Goal: Task Accomplishment & Management: Manage account settings

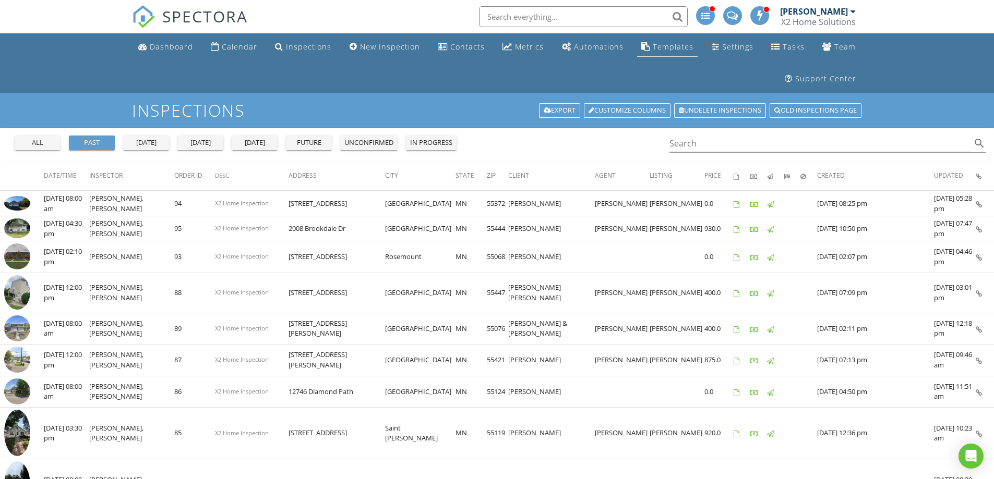
click at [658, 48] on div "Templates" at bounding box center [673, 47] width 41 height 10
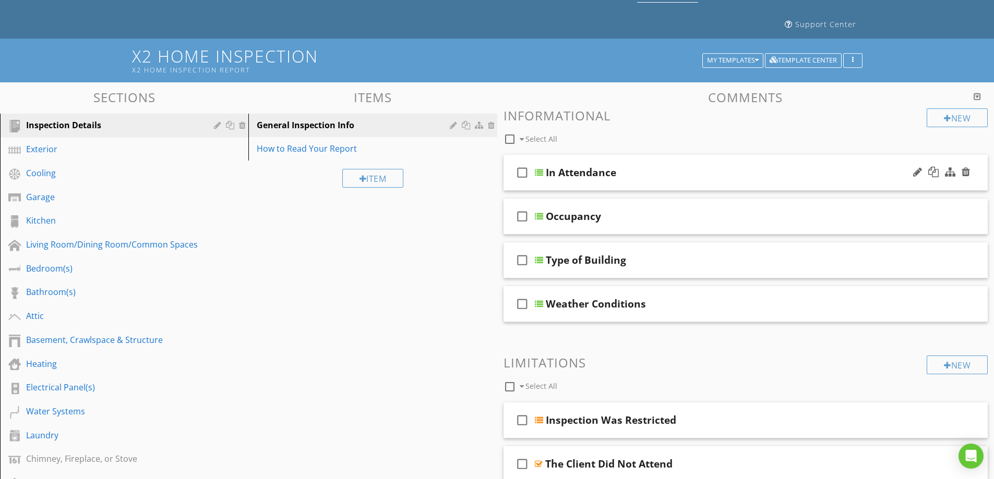
scroll to position [52, 0]
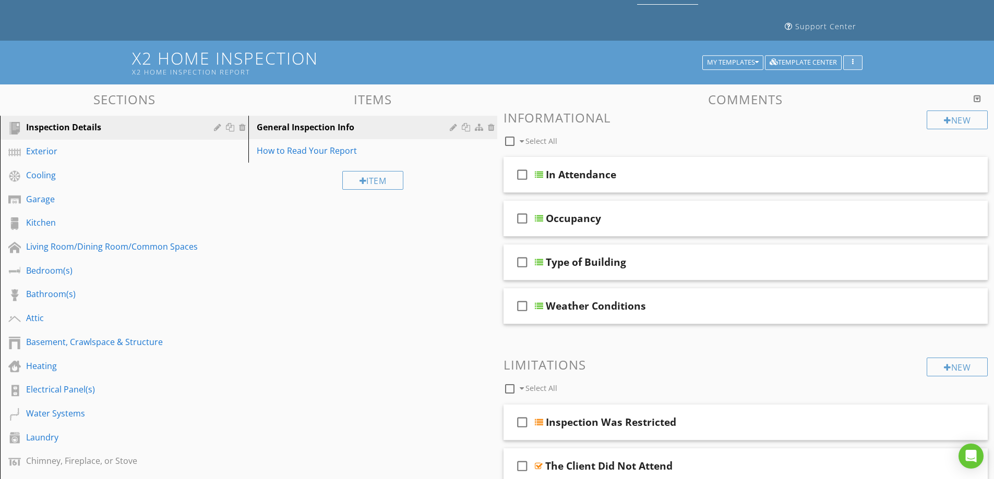
click at [853, 64] on icon "button" at bounding box center [853, 62] width 2 height 7
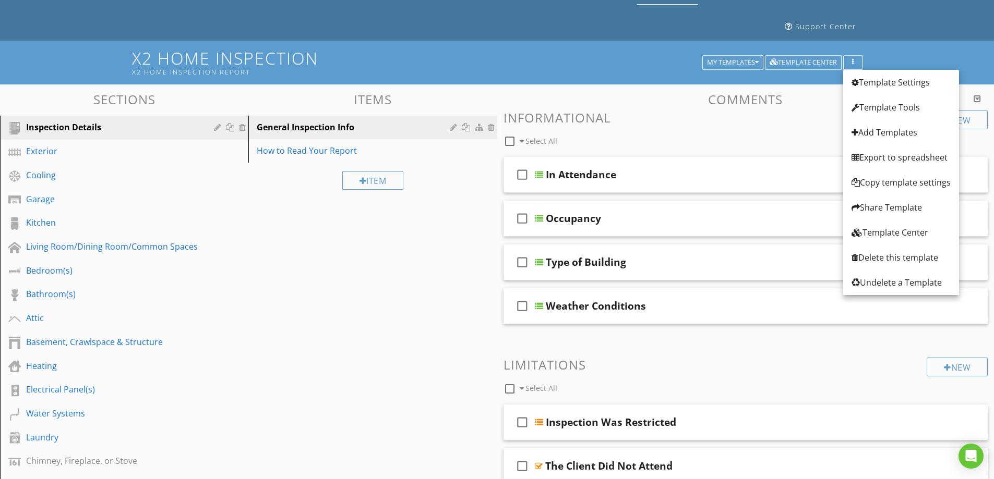
click at [920, 47] on div "X2 Home Inspection X2 Home Inspection Report My Templates Template Center" at bounding box center [497, 62] width 994 height 43
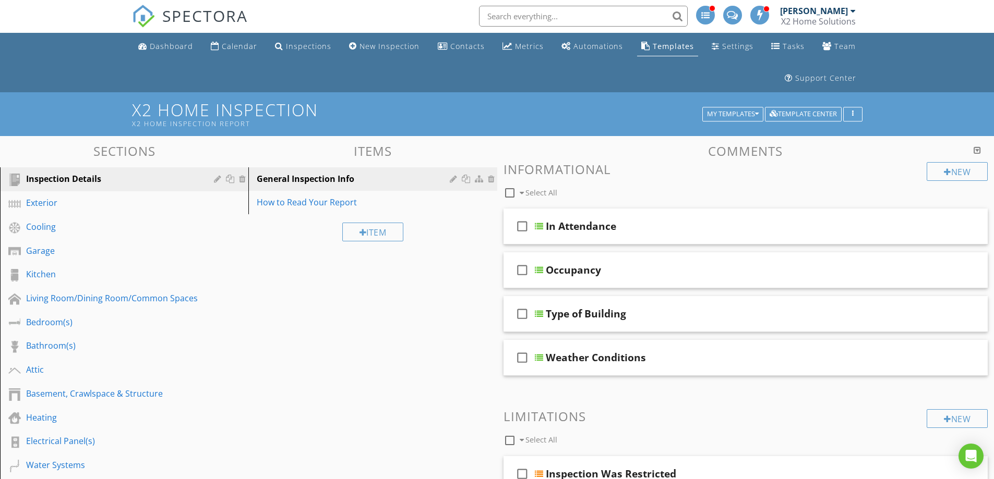
scroll to position [0, 0]
click at [979, 457] on div "Open Intercom Messenger" at bounding box center [971, 457] width 28 height 28
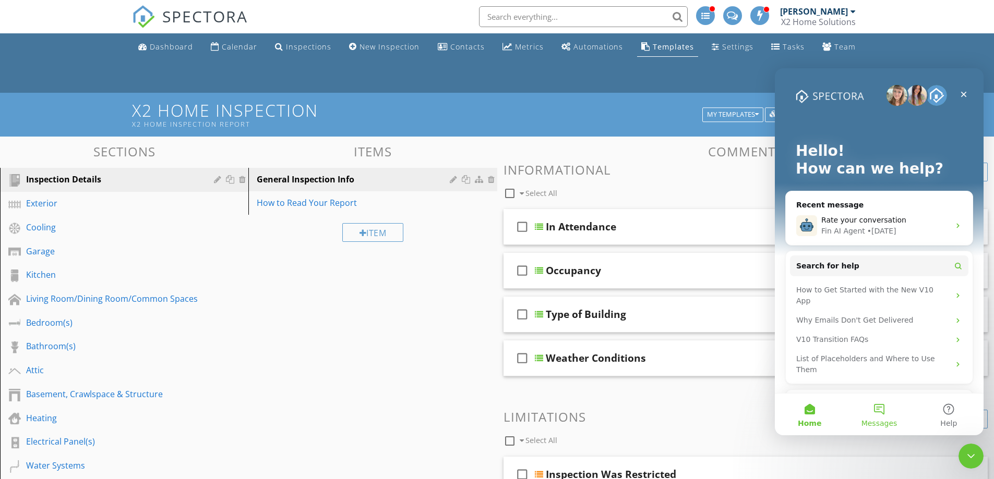
click at [887, 416] on button "Messages" at bounding box center [878, 415] width 69 height 42
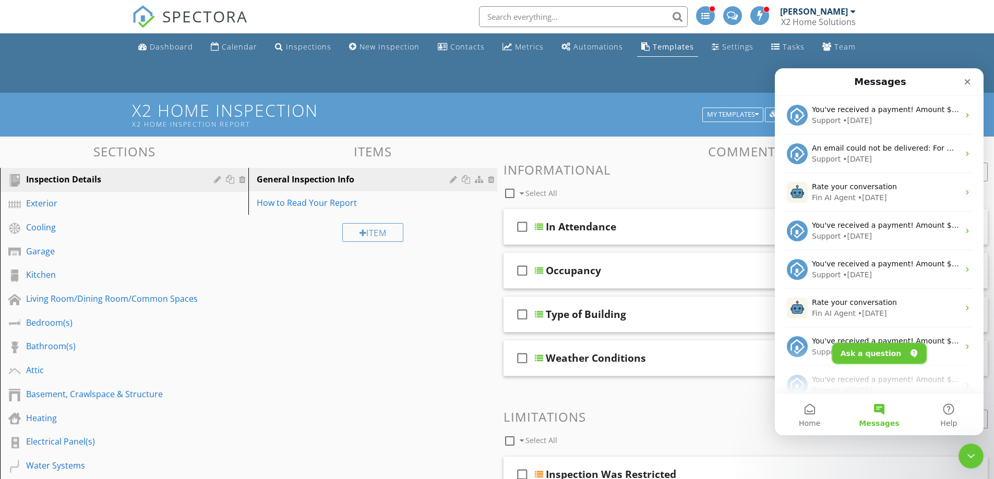
click at [890, 356] on button "Ask a question" at bounding box center [879, 353] width 94 height 21
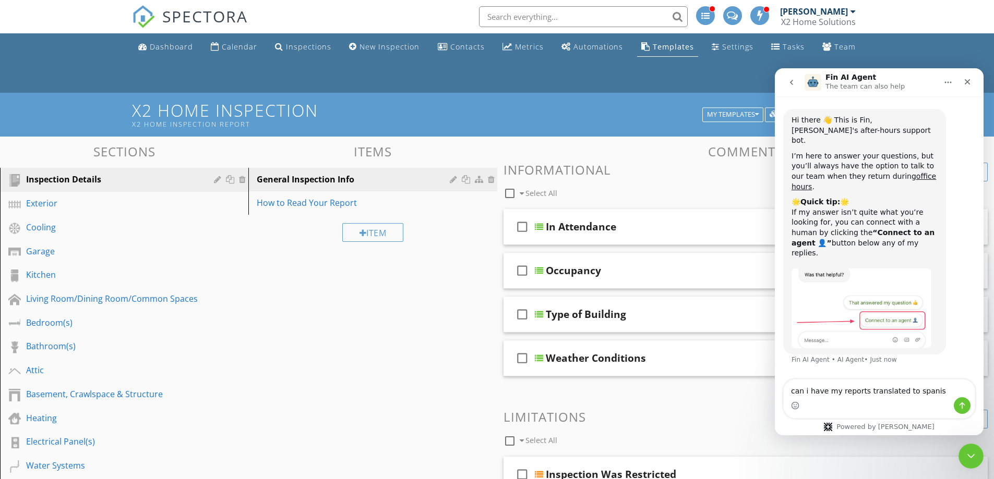
type textarea "can i have my reports translated to spanish"
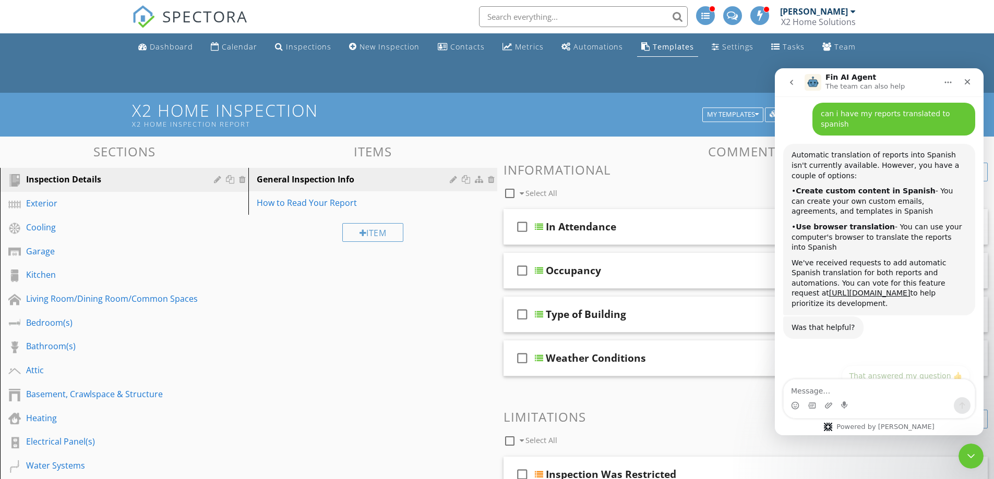
scroll to position [262, 0]
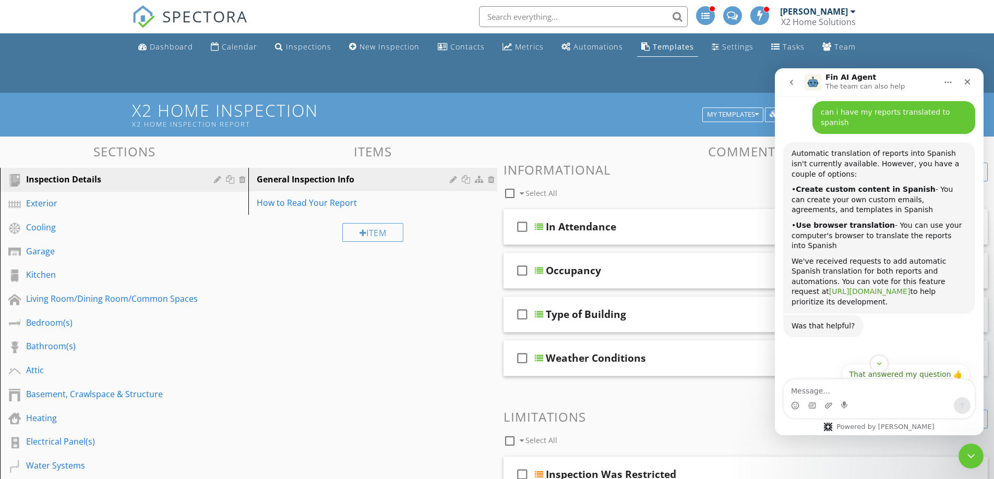
click at [849, 287] on link "https://spectora.canny.io/feature-requests/p/translating-reports-to-spanish" at bounding box center [869, 291] width 81 height 8
click at [969, 77] on div "Close" at bounding box center [967, 82] width 19 height 19
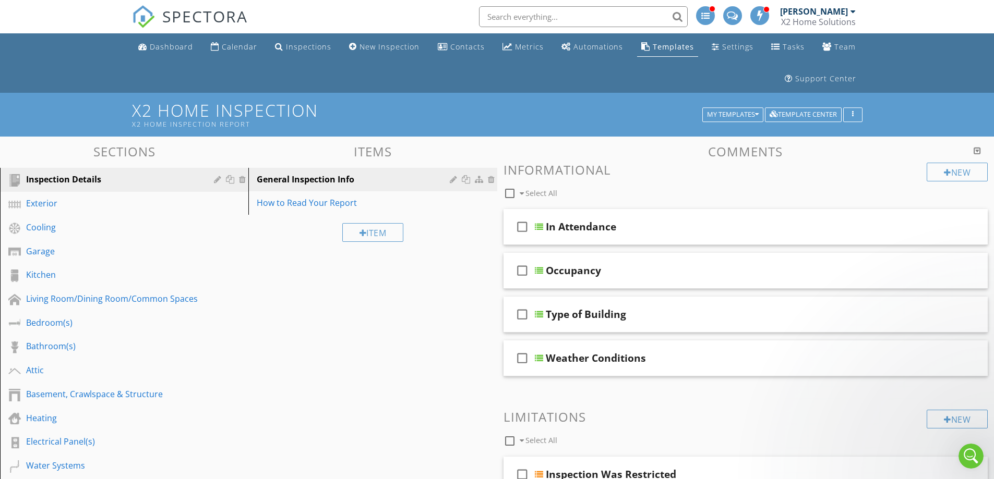
scroll to position [262, 0]
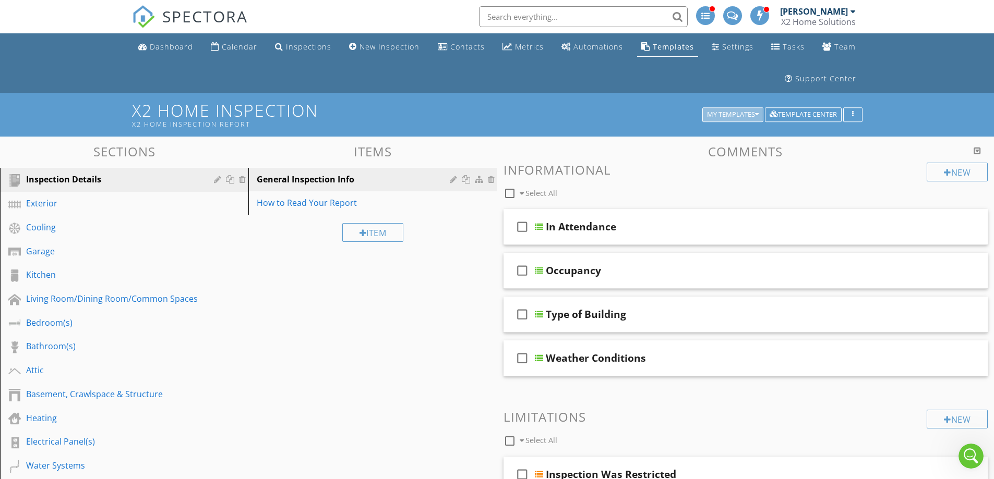
click at [756, 114] on icon "button" at bounding box center [757, 114] width 4 height 7
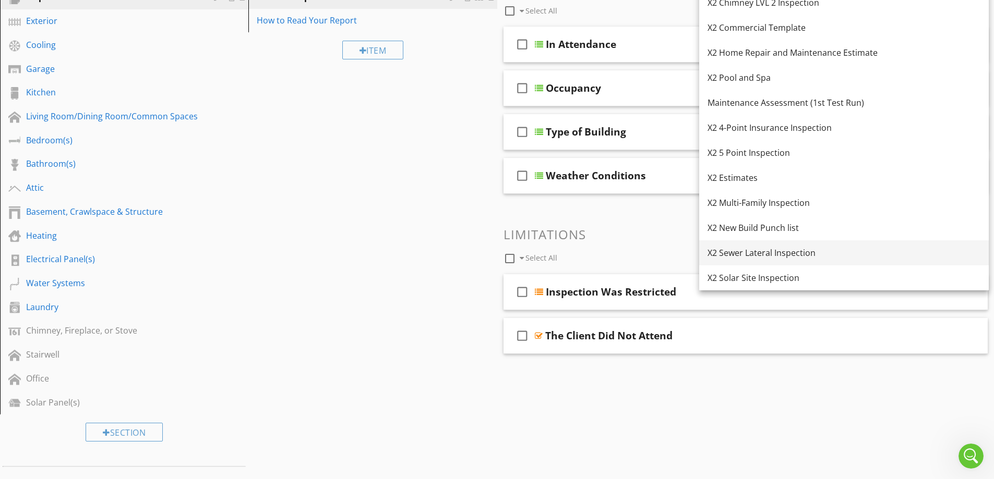
scroll to position [157, 0]
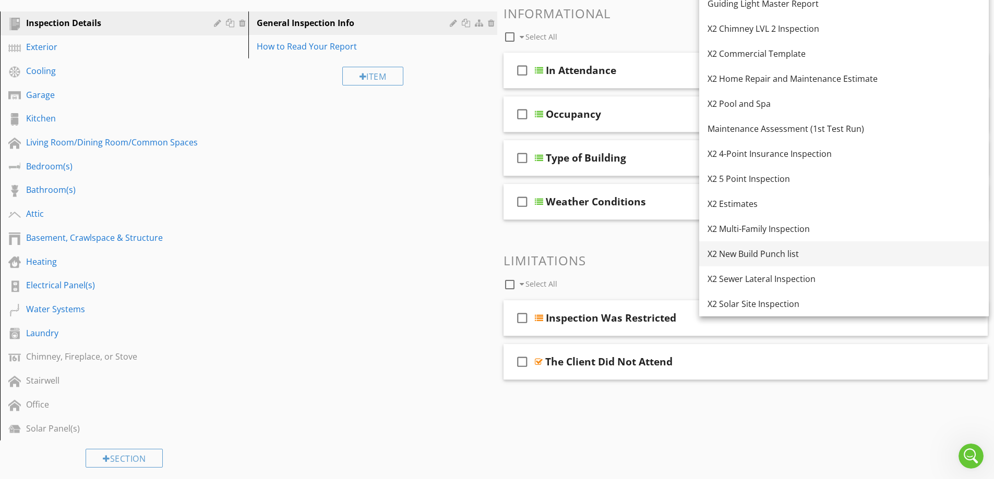
click at [763, 253] on div "X2 New Build Punch list" at bounding box center [843, 254] width 273 height 13
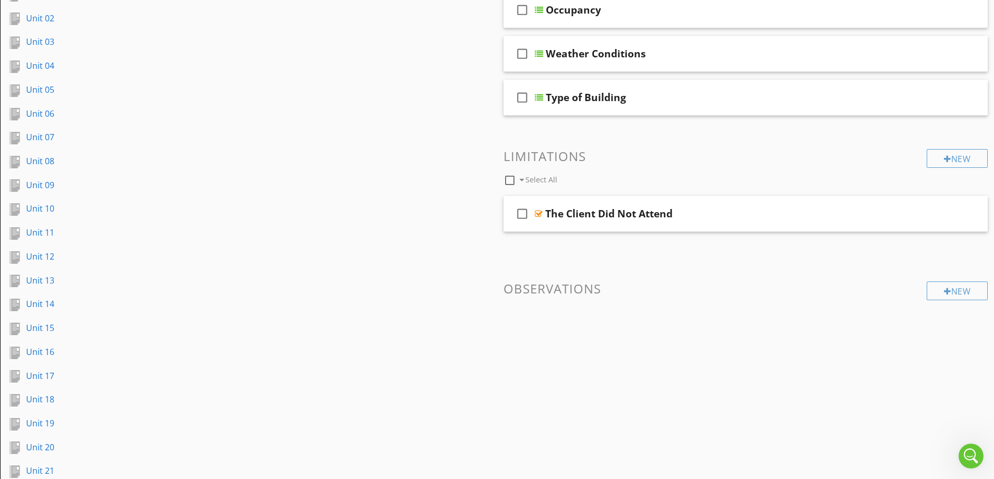
scroll to position [252, 0]
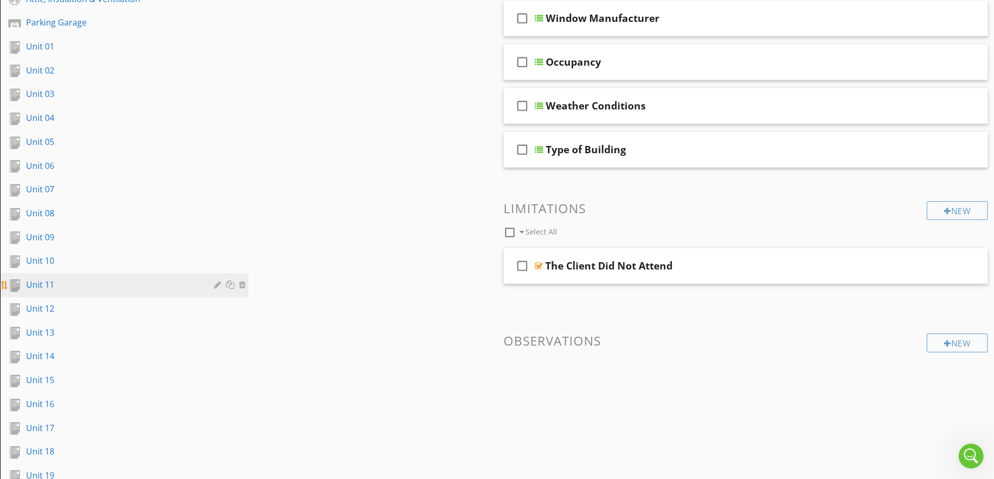
click at [134, 286] on div "Unit 11" at bounding box center [112, 285] width 173 height 13
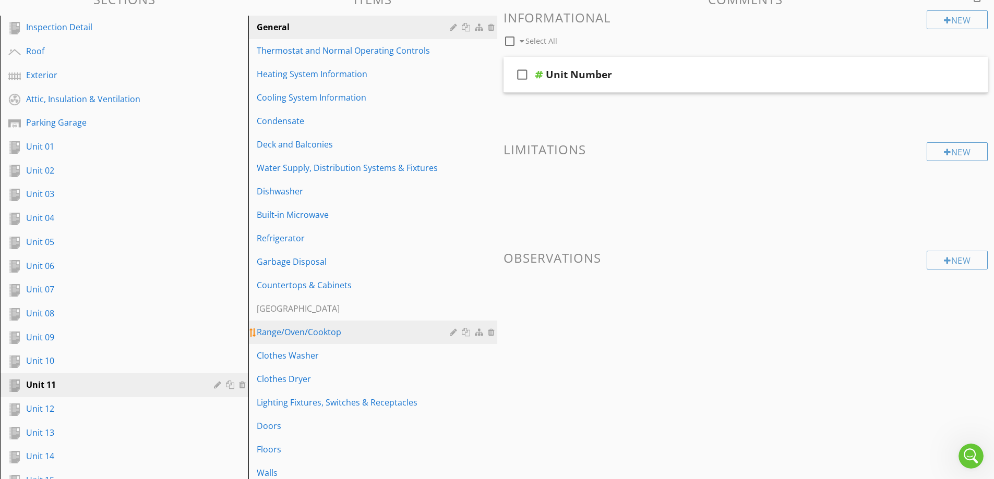
scroll to position [96, 0]
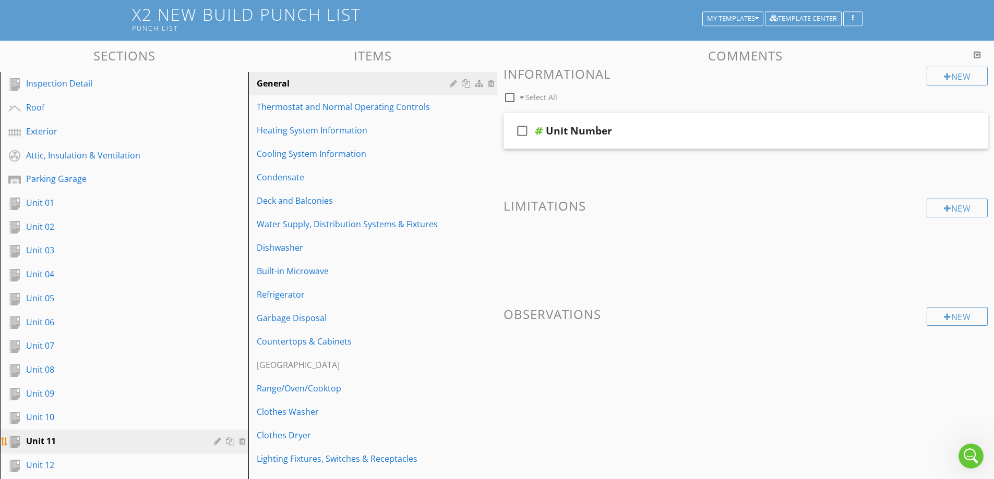
drag, startPoint x: 188, startPoint y: 441, endPoint x: 172, endPoint y: 441, distance: 16.2
click at [172, 441] on div "Unit 11" at bounding box center [112, 441] width 173 height 13
click at [88, 206] on div "Unit 01" at bounding box center [112, 203] width 173 height 13
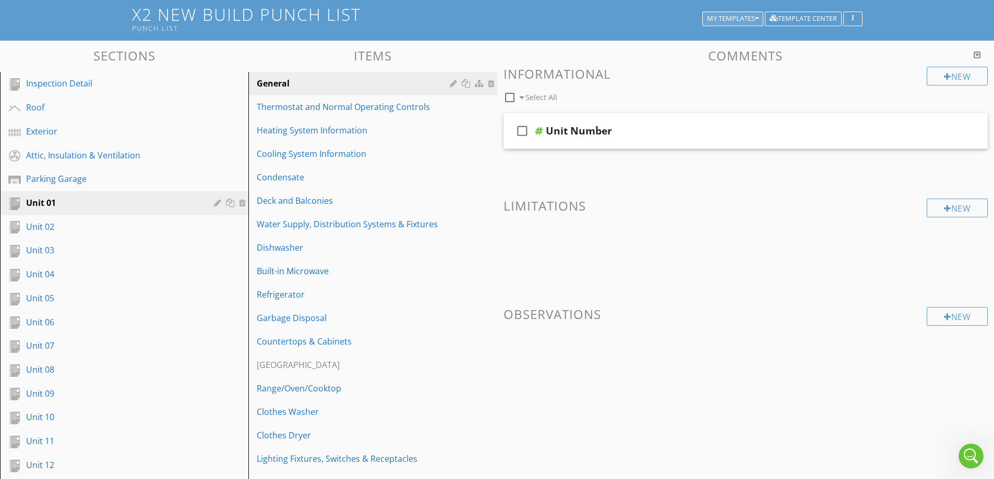
click at [752, 17] on div "My Templates" at bounding box center [733, 18] width 52 height 7
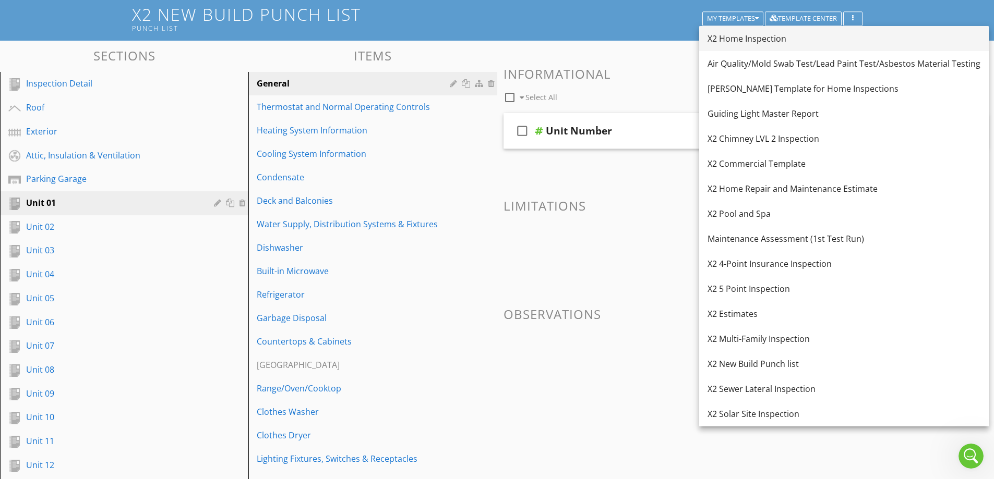
click at [754, 34] on div "X2 Home Inspection" at bounding box center [843, 38] width 273 height 13
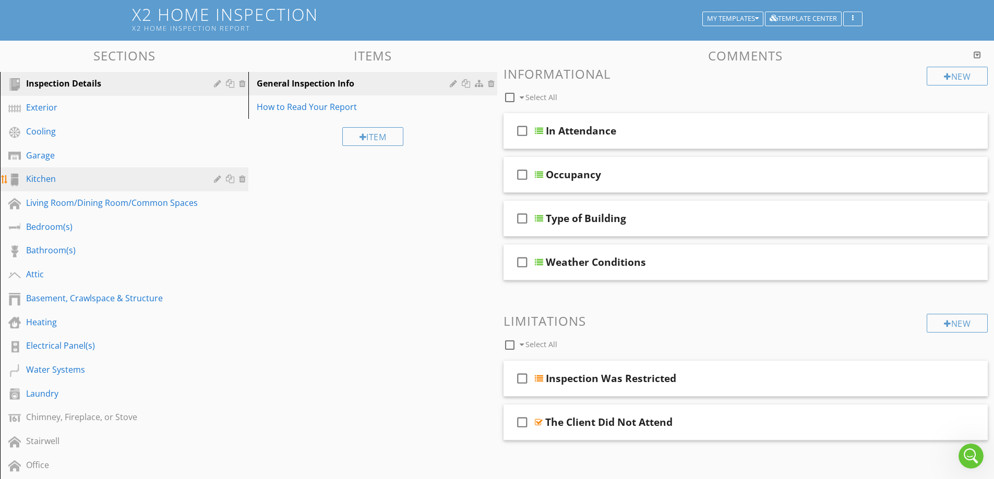
click at [230, 178] on div at bounding box center [231, 179] width 11 height 8
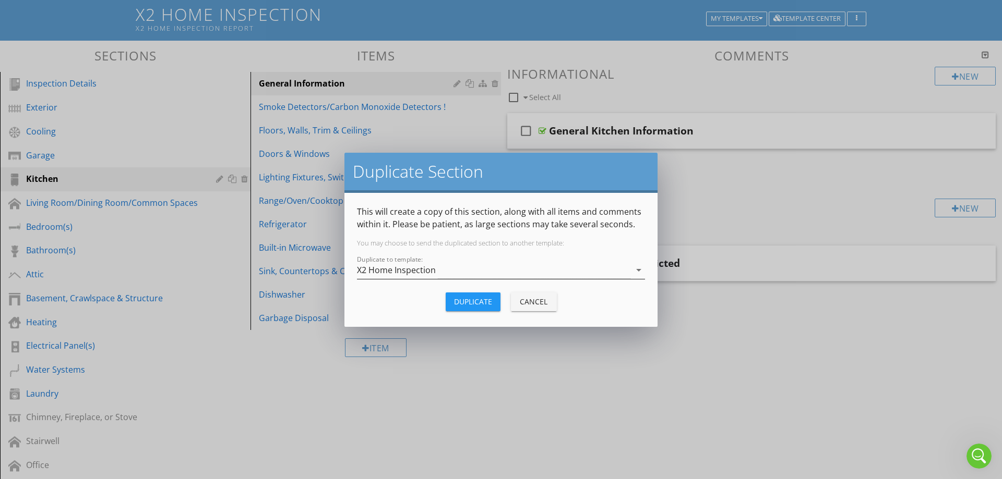
click at [633, 271] on icon "arrow_drop_down" at bounding box center [638, 270] width 13 height 13
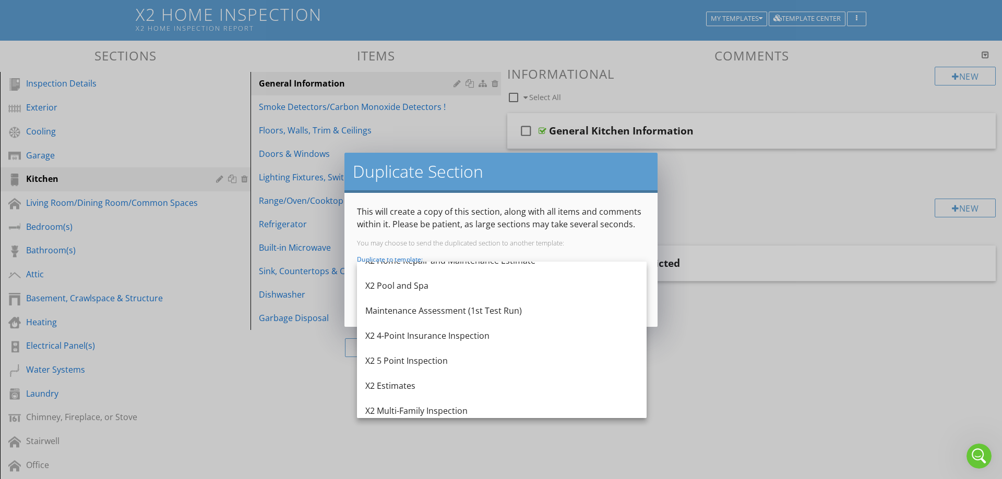
scroll to position [244, 0]
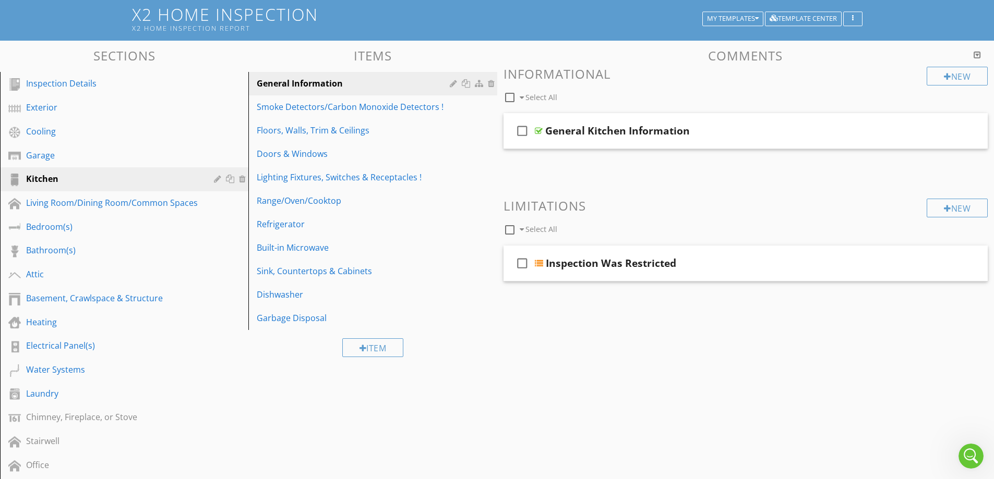
click at [269, 377] on div at bounding box center [497, 239] width 994 height 479
click at [321, 200] on div "Range/Oven/Cooktop" at bounding box center [355, 201] width 196 height 13
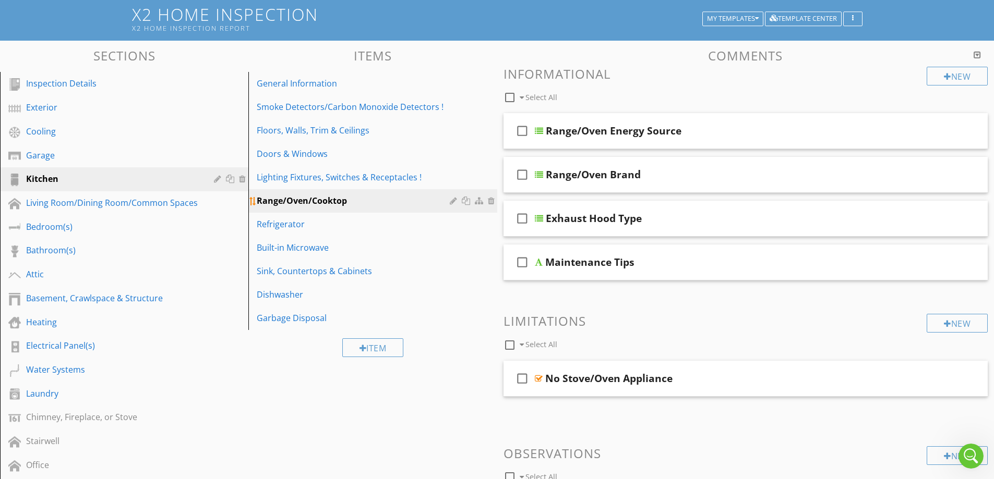
click at [321, 200] on div "Range/Oven/Cooktop" at bounding box center [355, 201] width 196 height 13
click at [233, 180] on div at bounding box center [231, 179] width 11 height 8
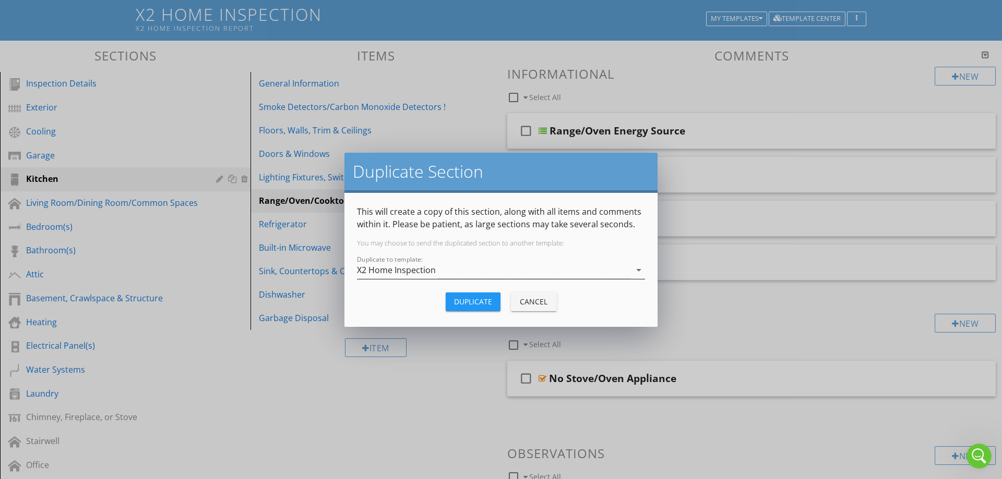
click at [499, 267] on div "X2 Home Inspection" at bounding box center [493, 270] width 273 height 17
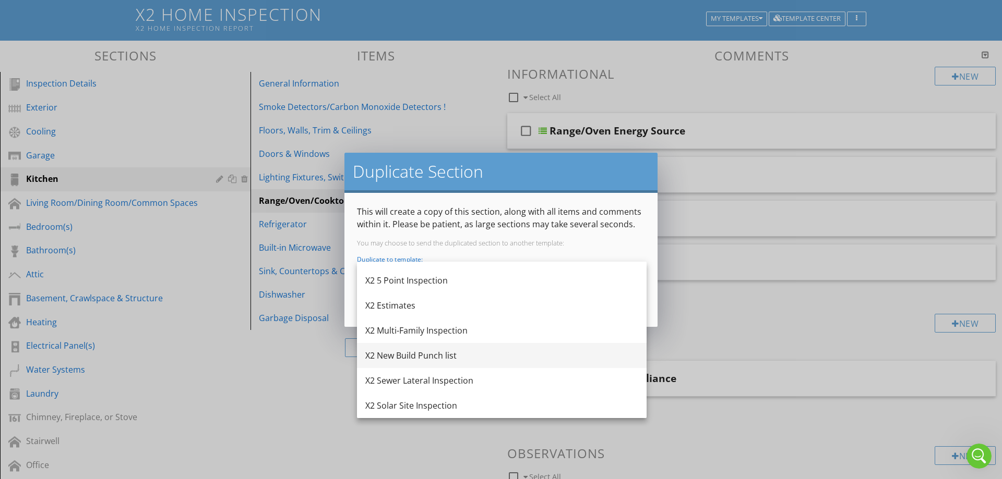
click at [432, 353] on div "X2 New Build Punch list" at bounding box center [501, 356] width 273 height 13
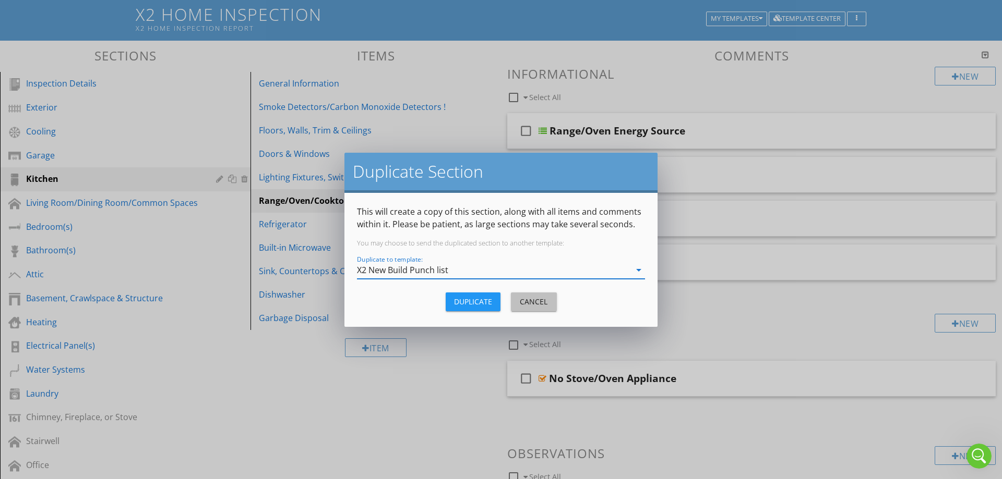
click at [533, 298] on div "Cancel" at bounding box center [533, 301] width 29 height 11
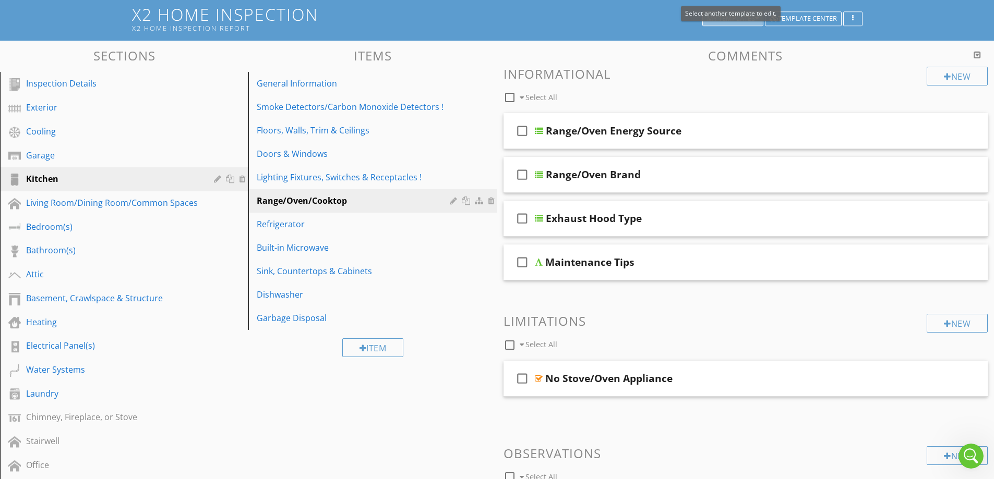
click at [756, 17] on icon "button" at bounding box center [757, 18] width 4 height 7
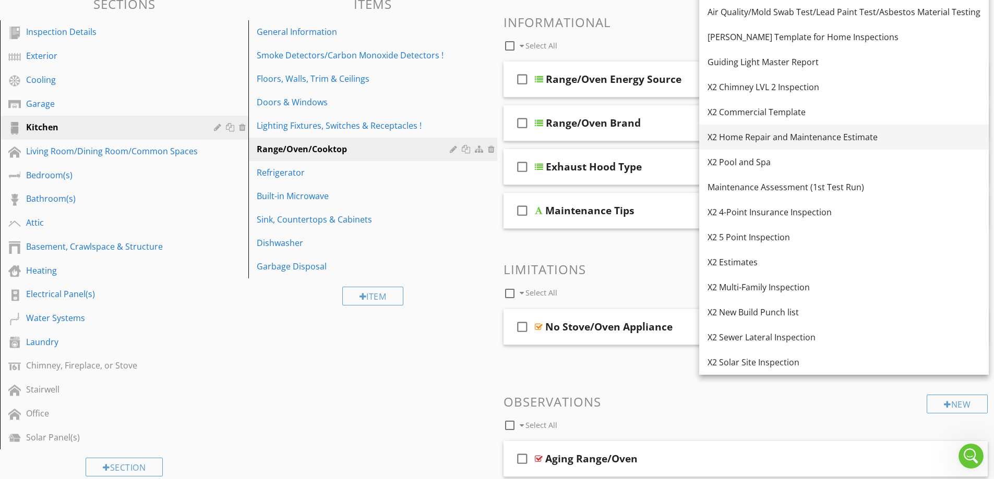
scroll to position [148, 0]
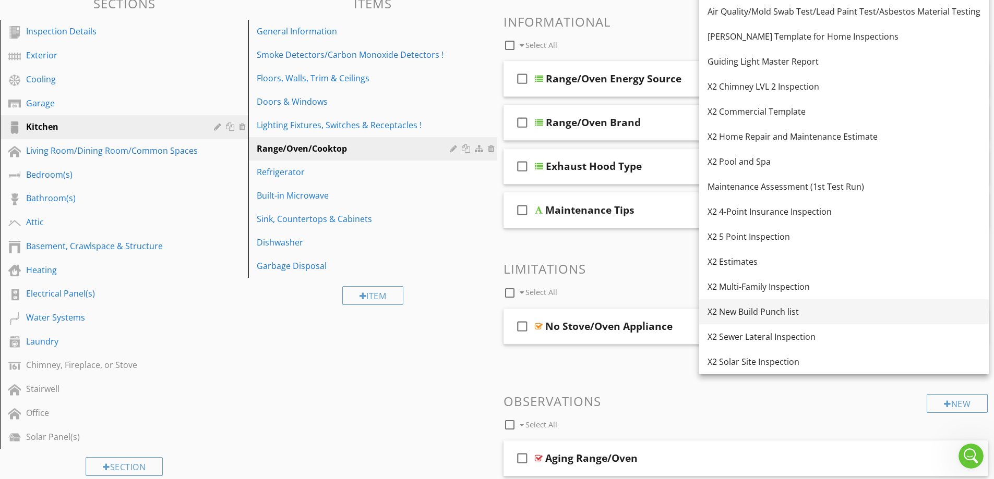
click at [774, 314] on div "X2 New Build Punch list" at bounding box center [843, 312] width 273 height 13
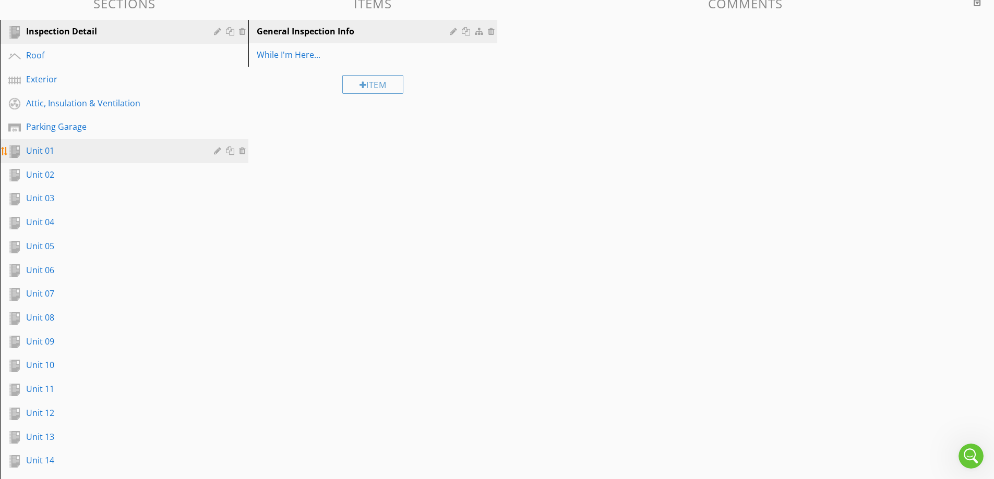
click at [72, 149] on div "Unit 01" at bounding box center [112, 151] width 173 height 13
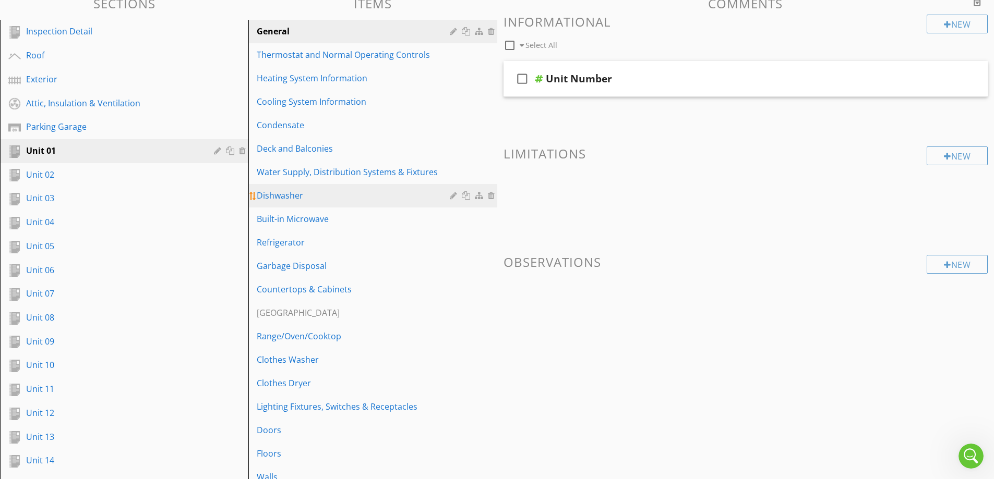
click at [302, 192] on div "Dishwasher" at bounding box center [355, 195] width 196 height 13
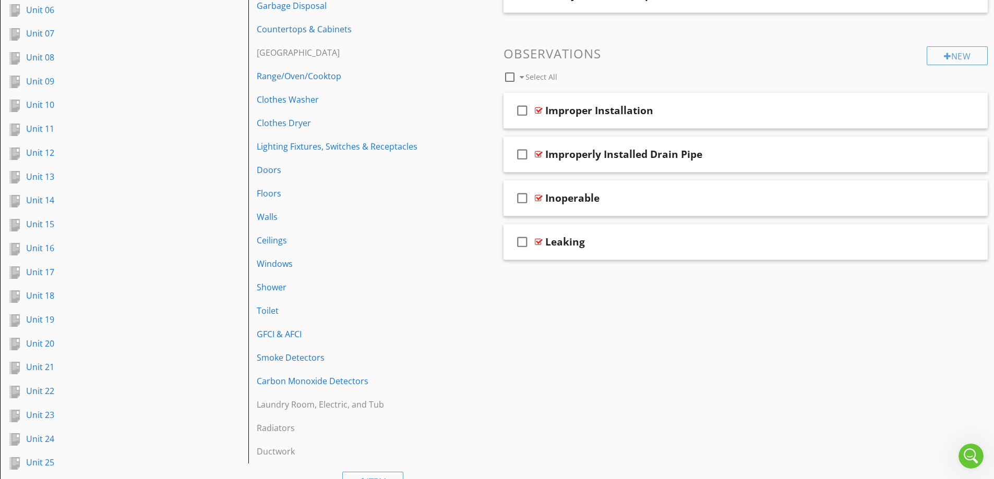
scroll to position [409, 0]
click at [394, 188] on div "Floors" at bounding box center [355, 193] width 196 height 13
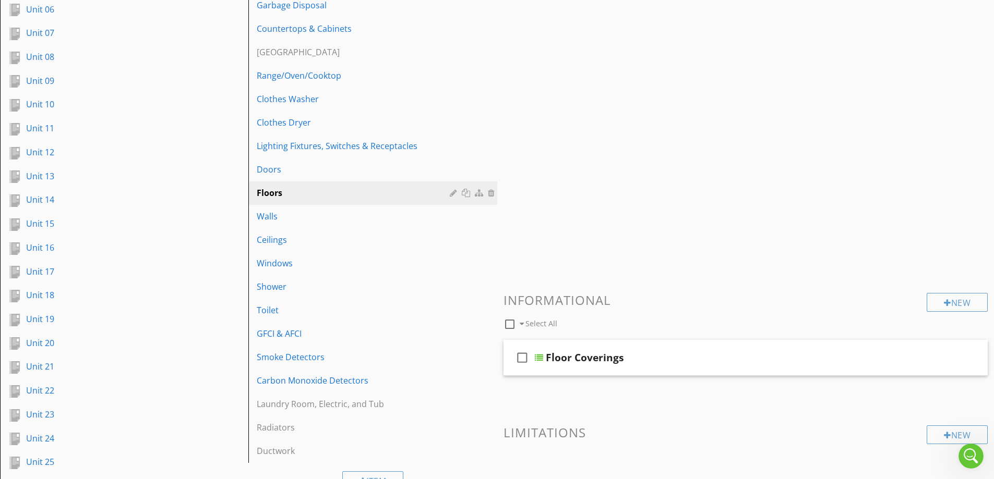
click at [394, 188] on div "Floors" at bounding box center [355, 193] width 196 height 13
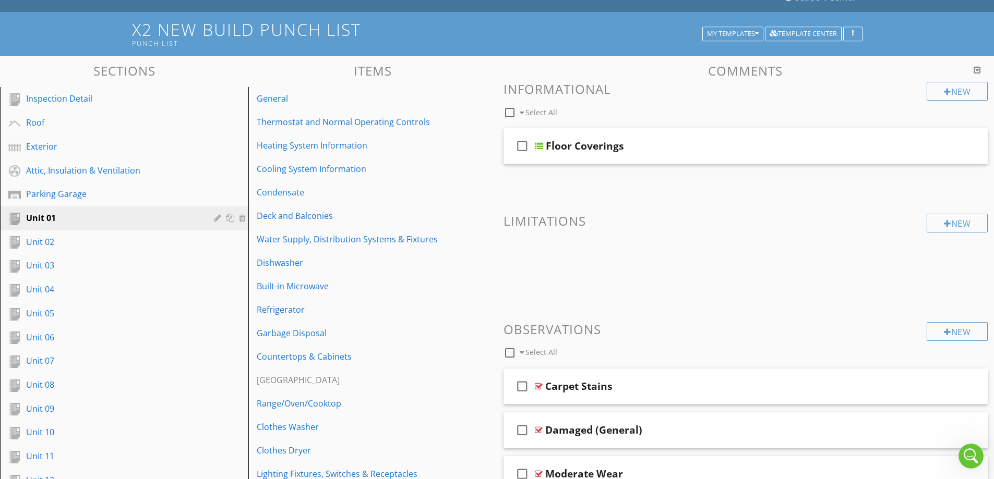
scroll to position [44, 0]
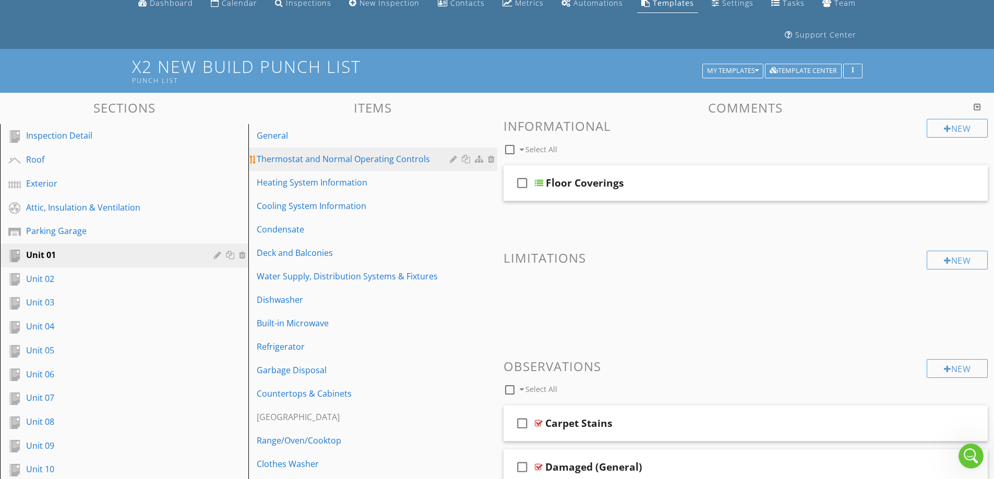
click at [392, 160] on div "Thermostat and Normal Operating Controls" at bounding box center [355, 159] width 196 height 13
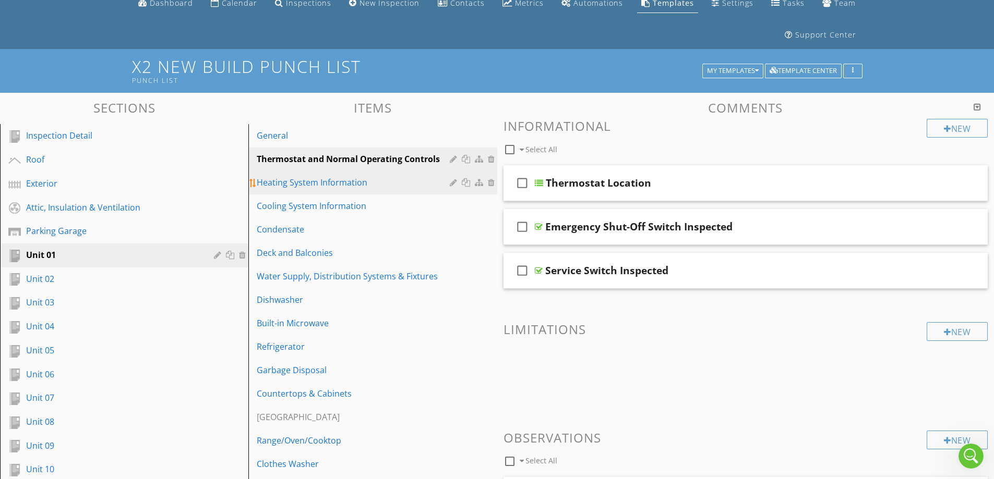
click at [336, 187] on div "Heating System Information" at bounding box center [355, 182] width 196 height 13
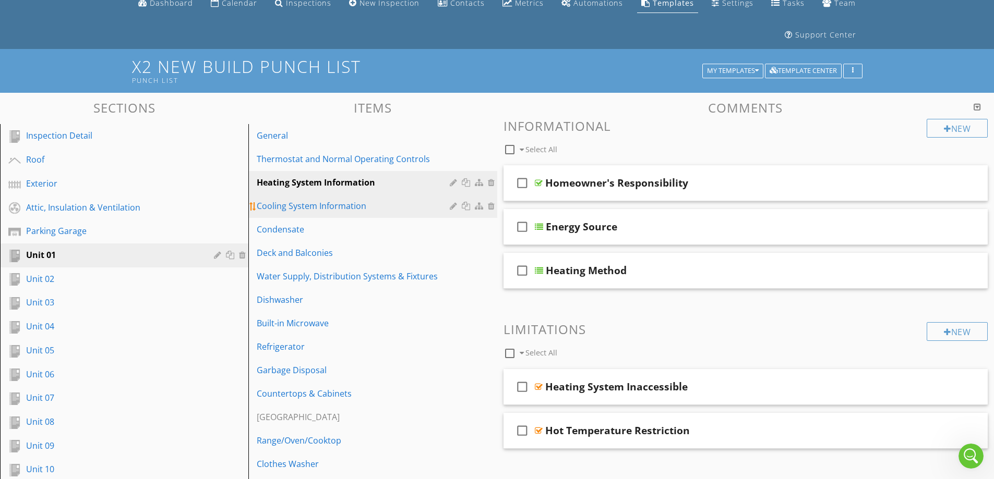
click at [341, 204] on div "Cooling System Information" at bounding box center [355, 206] width 196 height 13
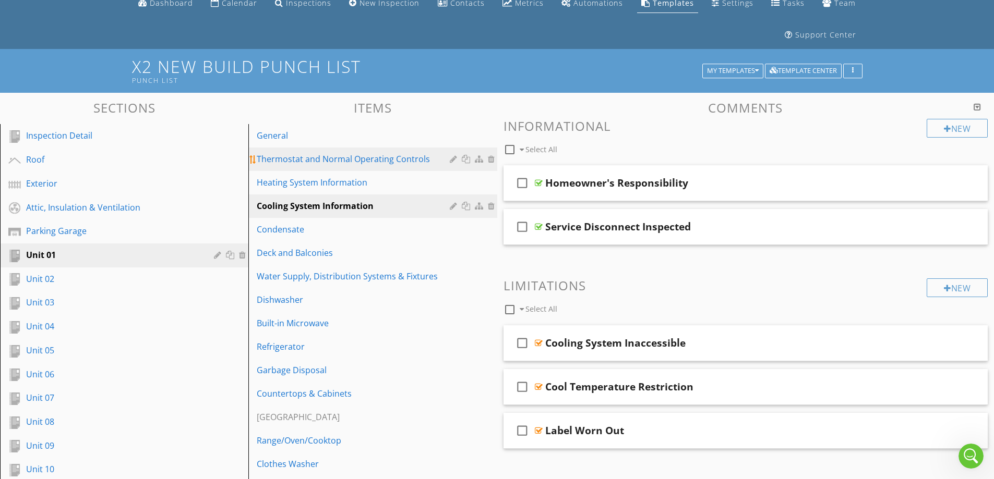
click at [356, 160] on div "Thermostat and Normal Operating Controls" at bounding box center [355, 159] width 196 height 13
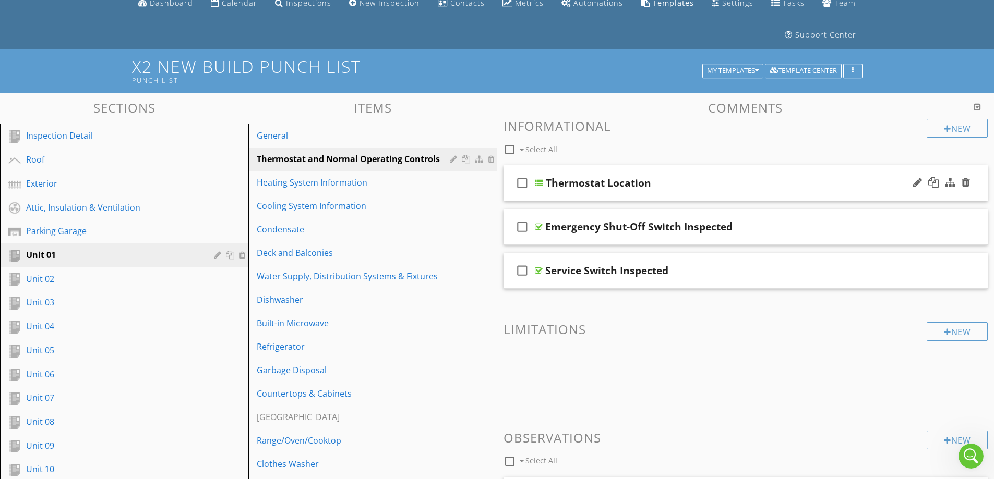
click at [581, 177] on div "Thermostat Location" at bounding box center [598, 183] width 105 height 13
click at [540, 180] on div at bounding box center [539, 183] width 8 height 8
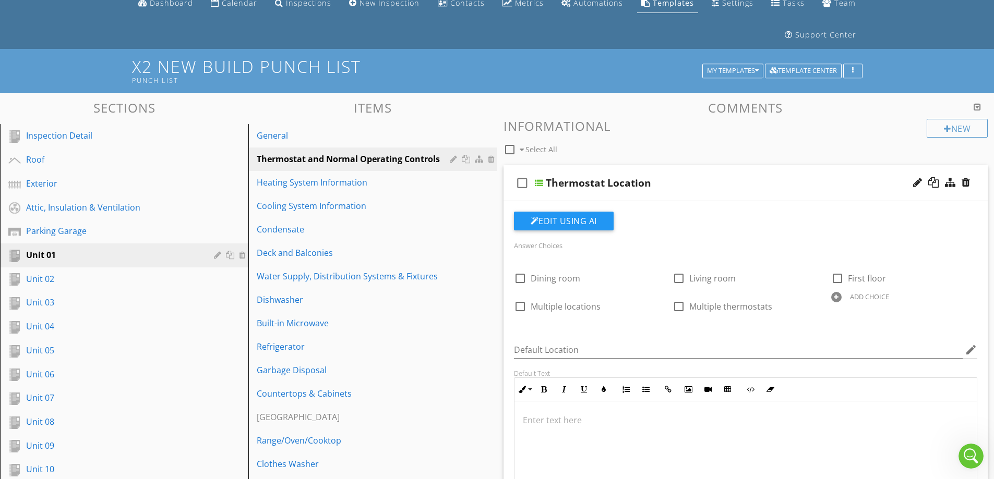
click at [540, 180] on div at bounding box center [539, 183] width 8 height 8
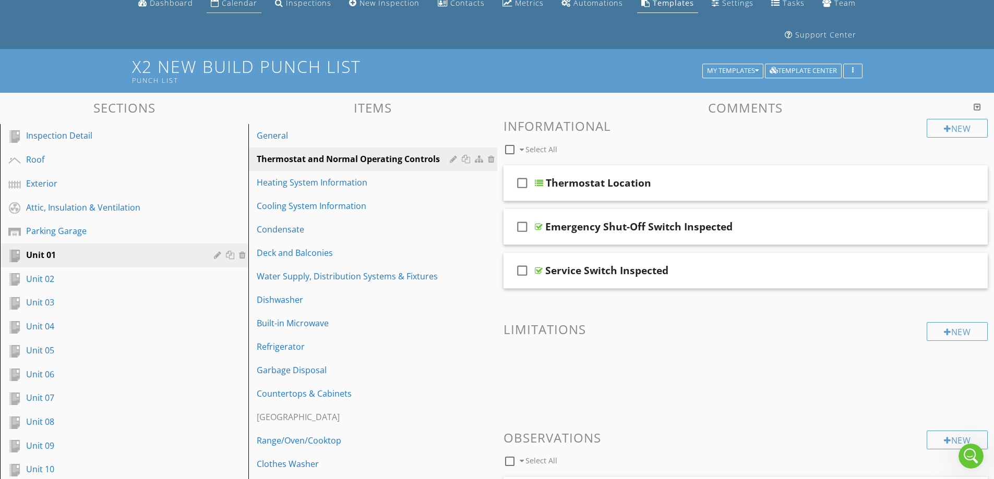
scroll to position [0, 0]
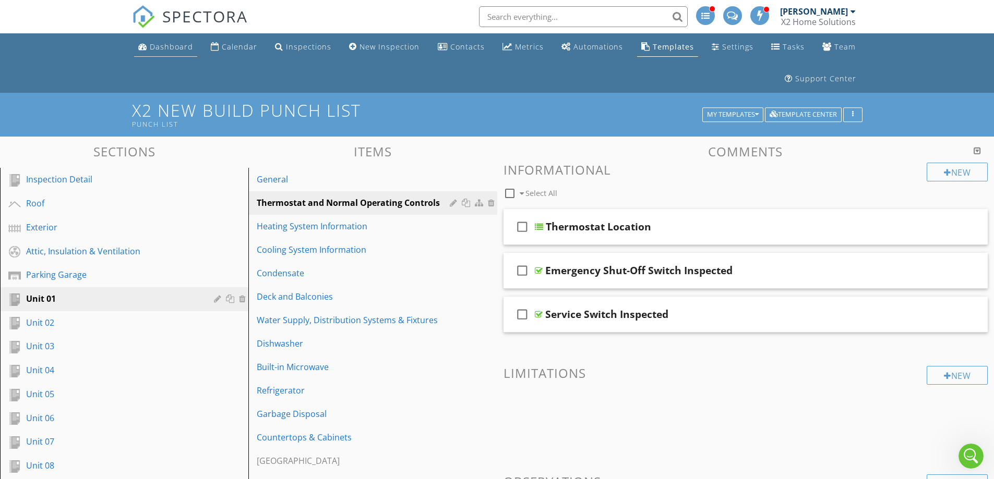
click at [155, 45] on div "Dashboard" at bounding box center [171, 47] width 43 height 10
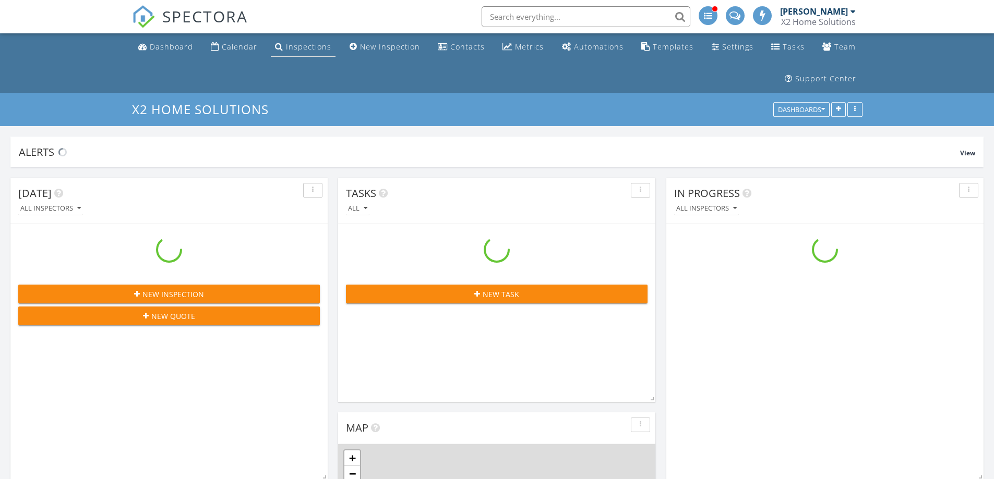
click at [297, 44] on div "Inspections" at bounding box center [308, 47] width 45 height 10
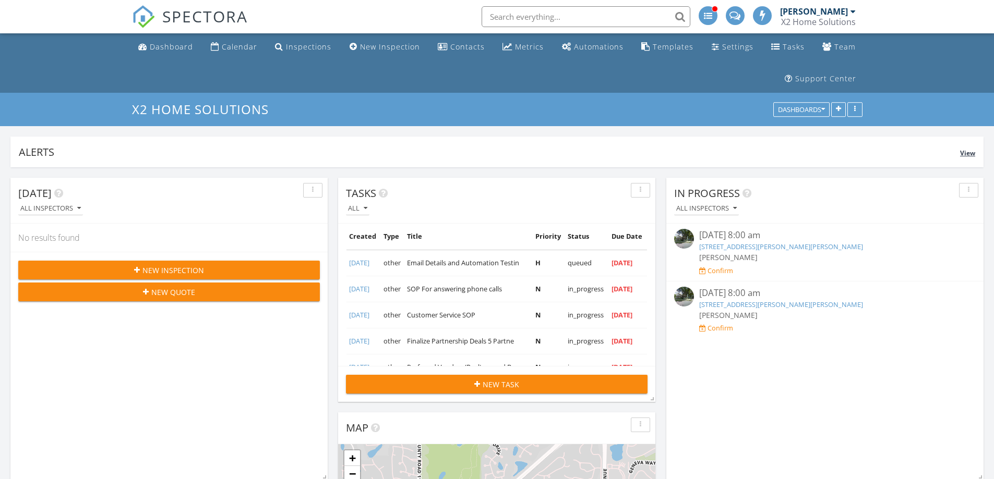
scroll to position [224, 317]
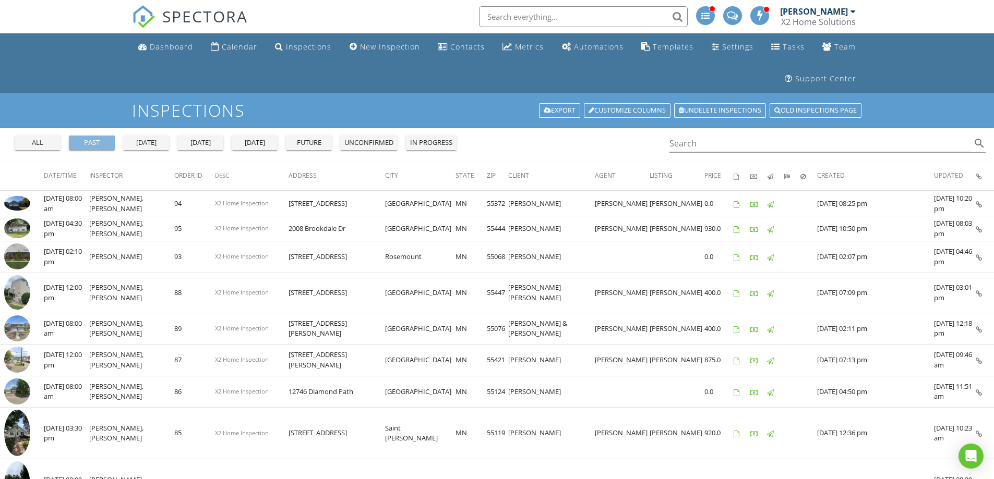
click at [85, 141] on div "past" at bounding box center [92, 143] width 38 height 10
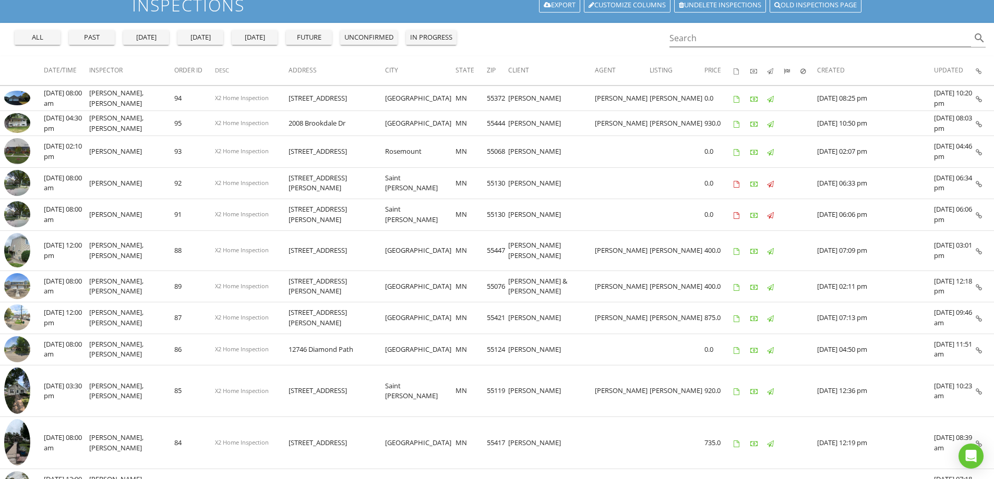
scroll to position [104, 0]
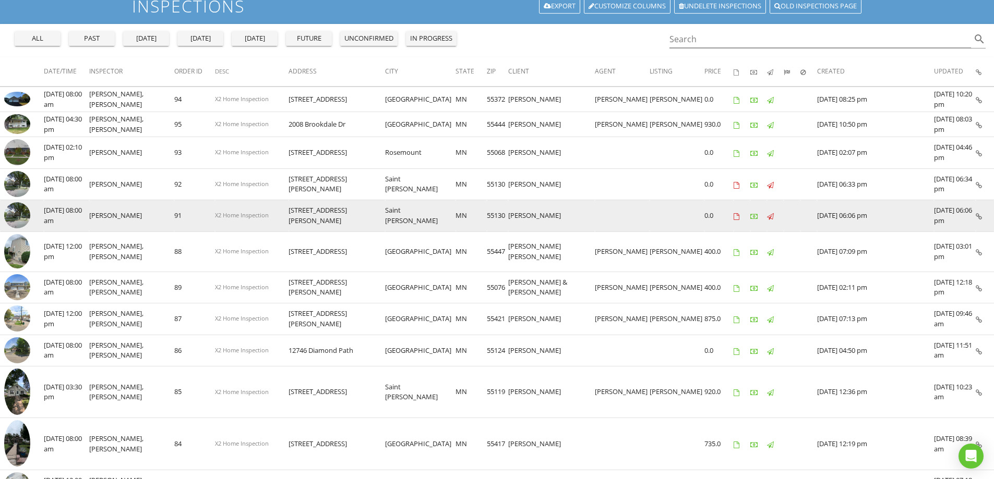
drag, startPoint x: 287, startPoint y: 211, endPoint x: 238, endPoint y: 211, distance: 49.6
click at [238, 211] on td "X2 Home Inspection" at bounding box center [252, 216] width 74 height 32
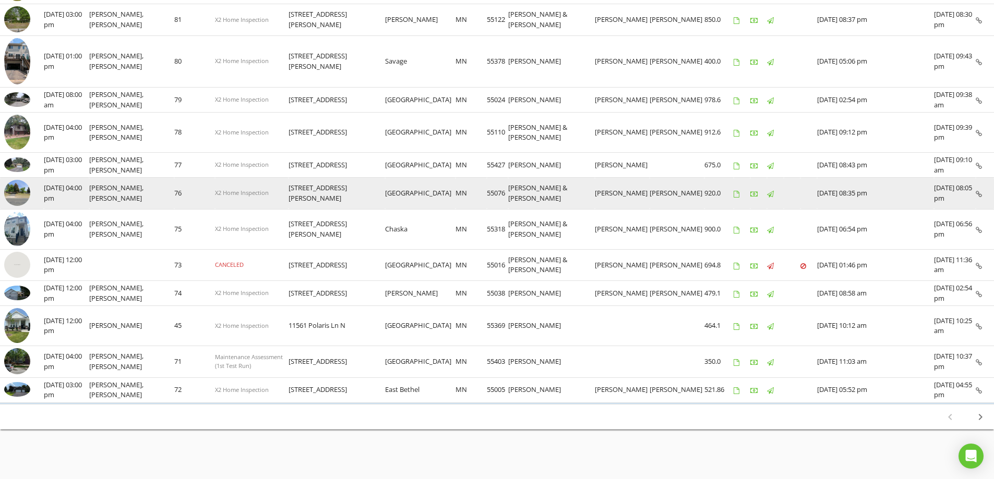
scroll to position [645, 0]
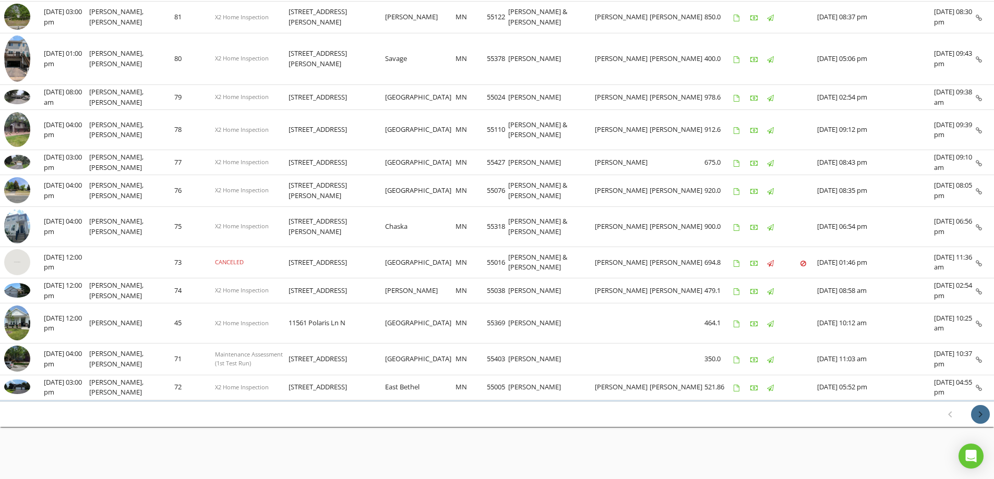
click at [982, 415] on icon "chevron_right" at bounding box center [980, 414] width 13 height 13
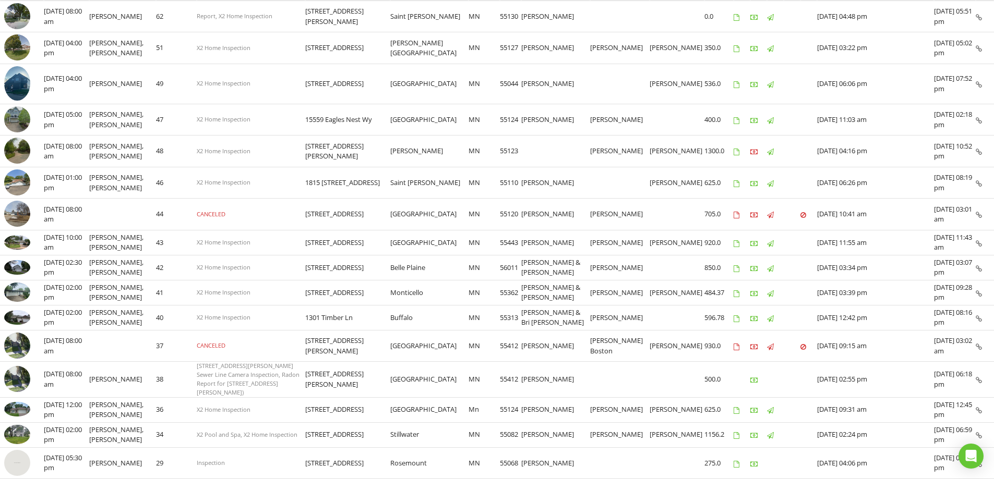
scroll to position [550, 0]
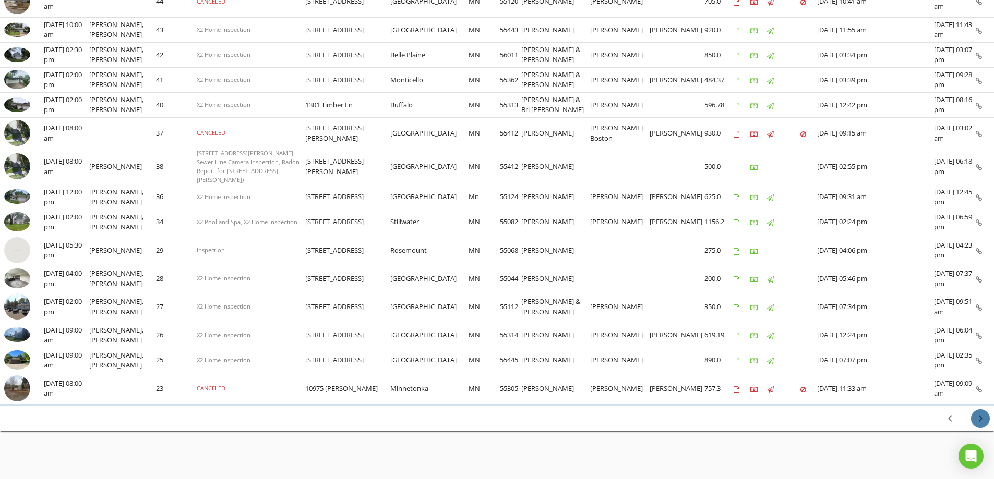
click at [979, 415] on icon "chevron_right" at bounding box center [980, 419] width 13 height 13
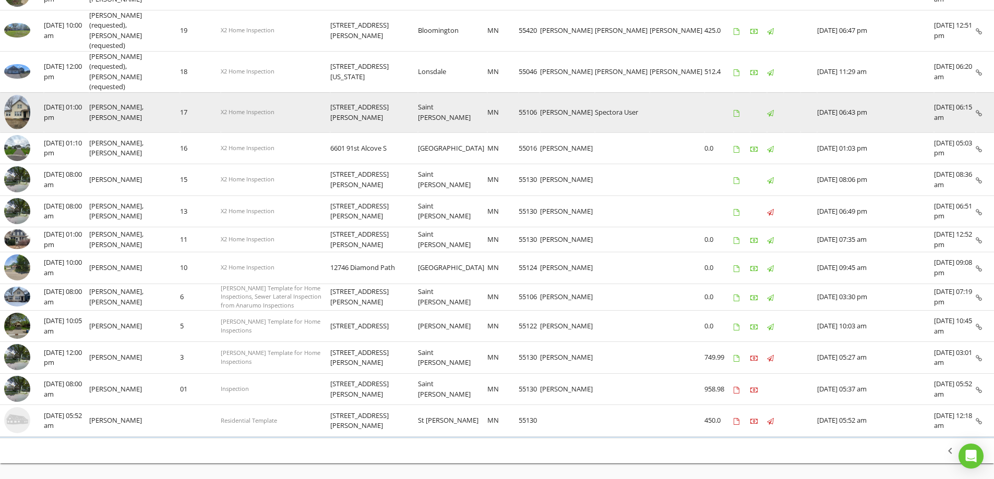
scroll to position [291, 0]
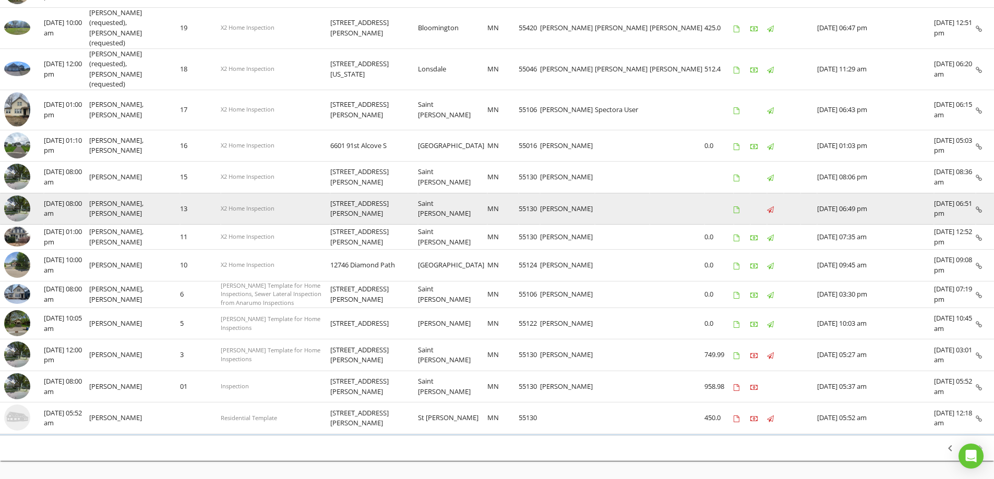
click at [274, 204] on span "X2 Home Inspection" at bounding box center [248, 208] width 54 height 8
click at [16, 196] on img at bounding box center [17, 209] width 26 height 26
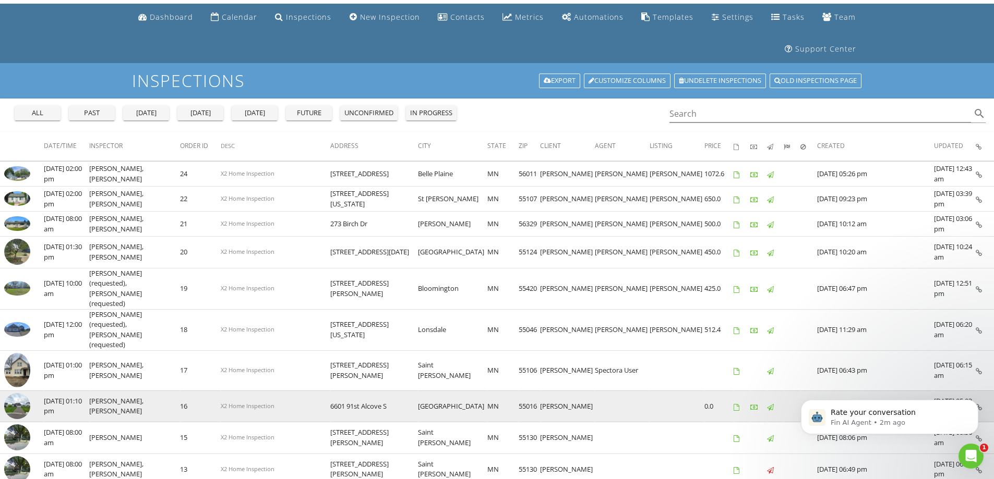
scroll to position [0, 0]
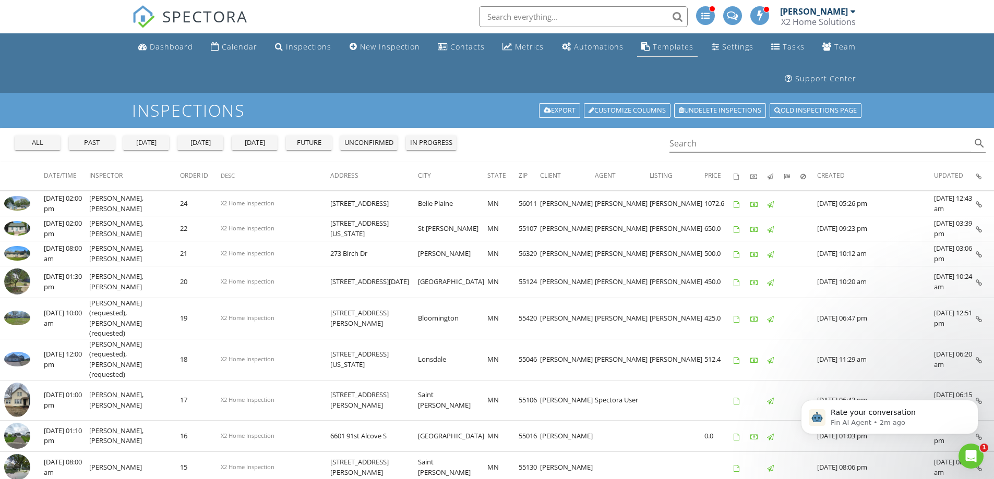
click at [687, 46] on div "Templates" at bounding box center [673, 47] width 41 height 10
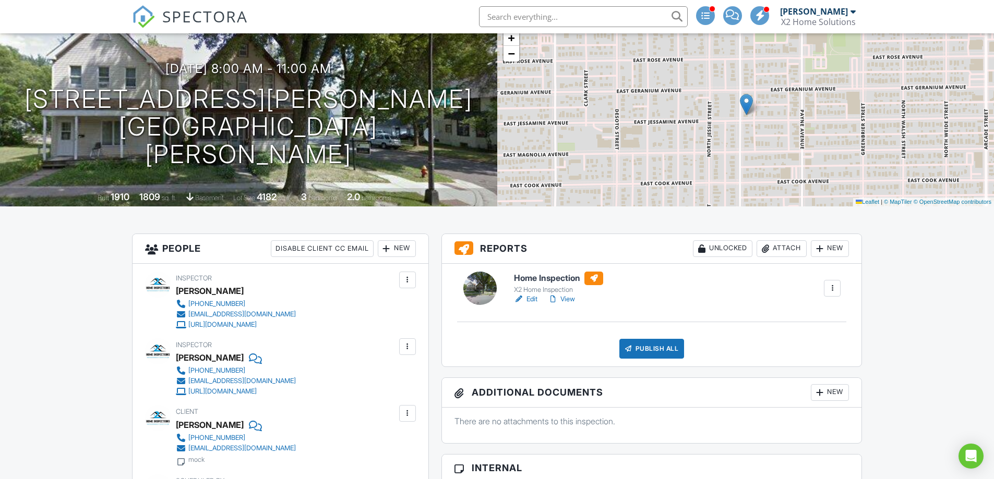
click at [569, 300] on link "View" at bounding box center [561, 299] width 27 height 10
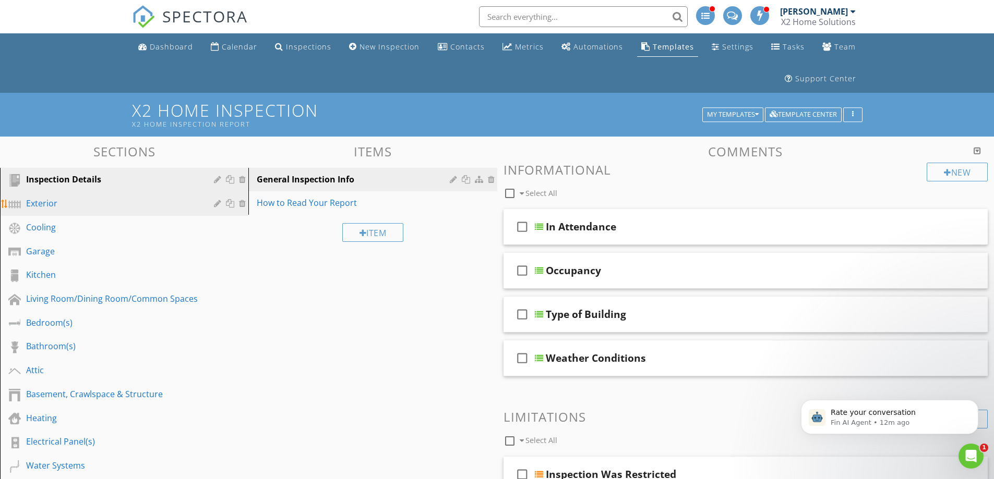
click at [105, 205] on div "Exterior" at bounding box center [112, 203] width 173 height 13
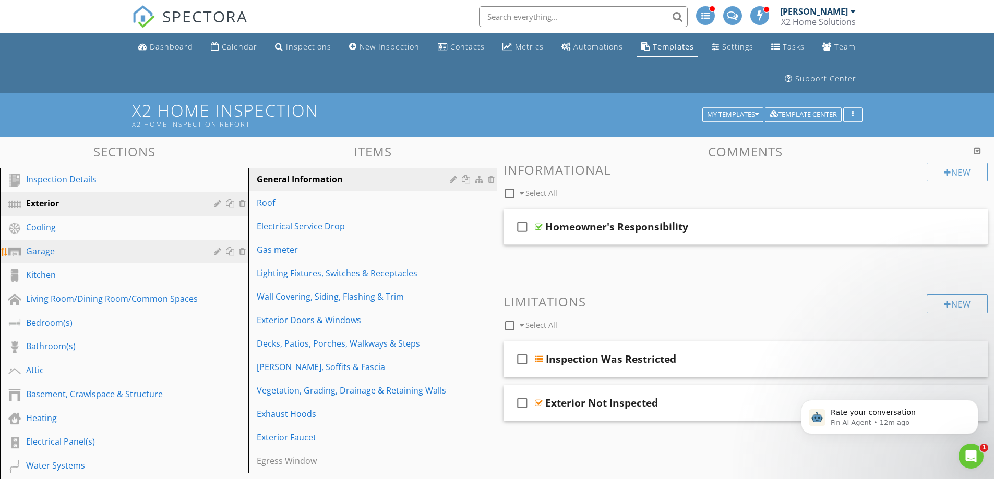
click at [93, 255] on div "Garage" at bounding box center [112, 251] width 173 height 13
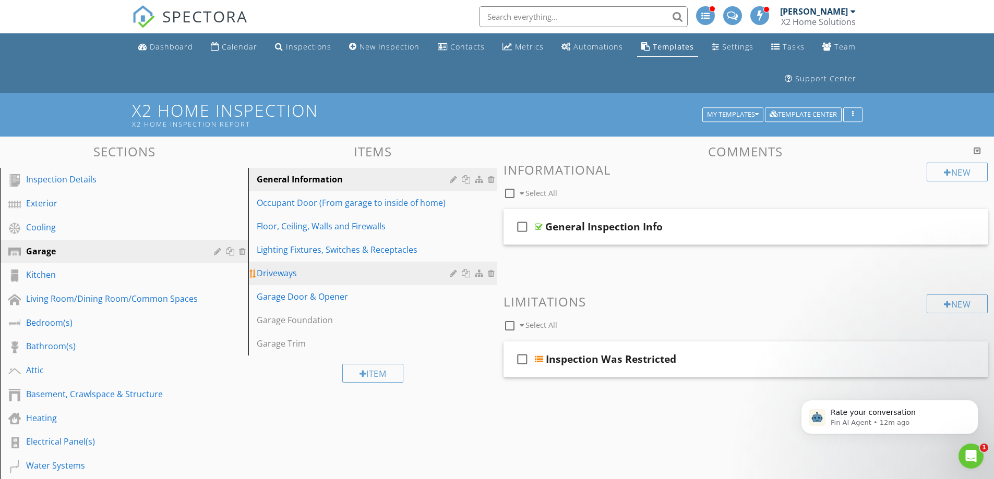
click at [371, 280] on link "Driveways" at bounding box center [373, 273] width 245 height 23
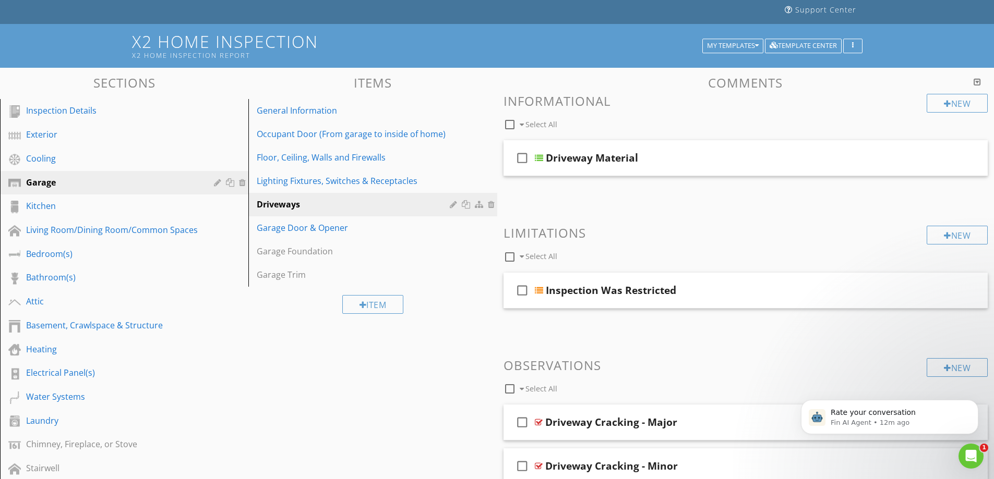
scroll to position [52, 0]
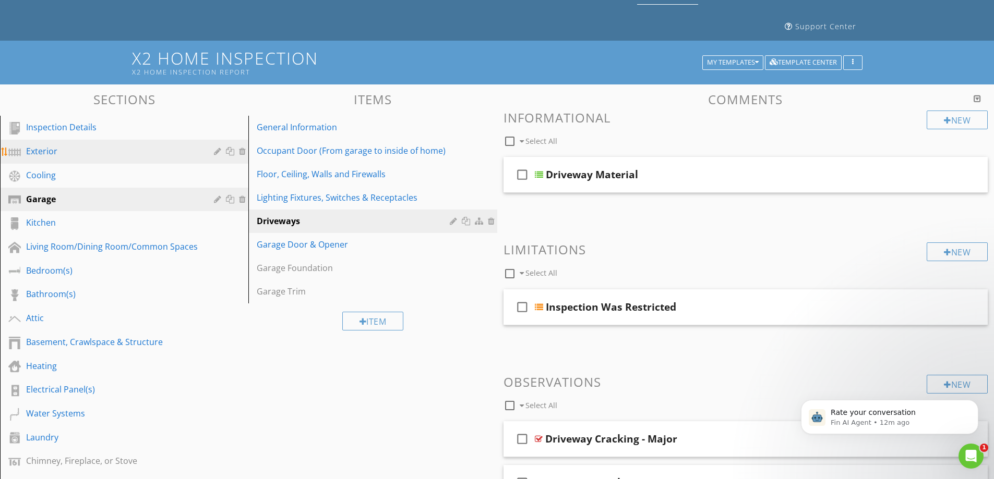
click at [100, 157] on div "Exterior" at bounding box center [112, 151] width 173 height 13
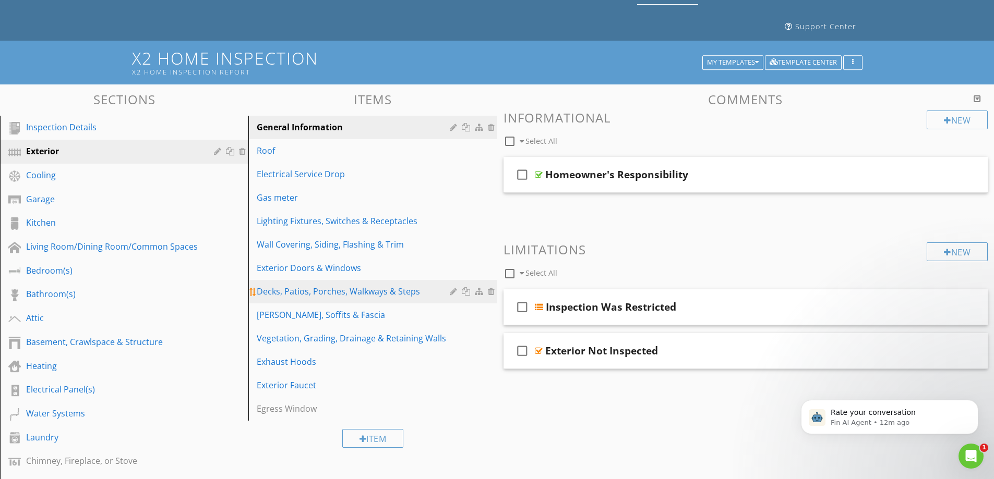
click at [390, 296] on div "Decks, Patios, Porches, Walkways & Steps" at bounding box center [355, 291] width 196 height 13
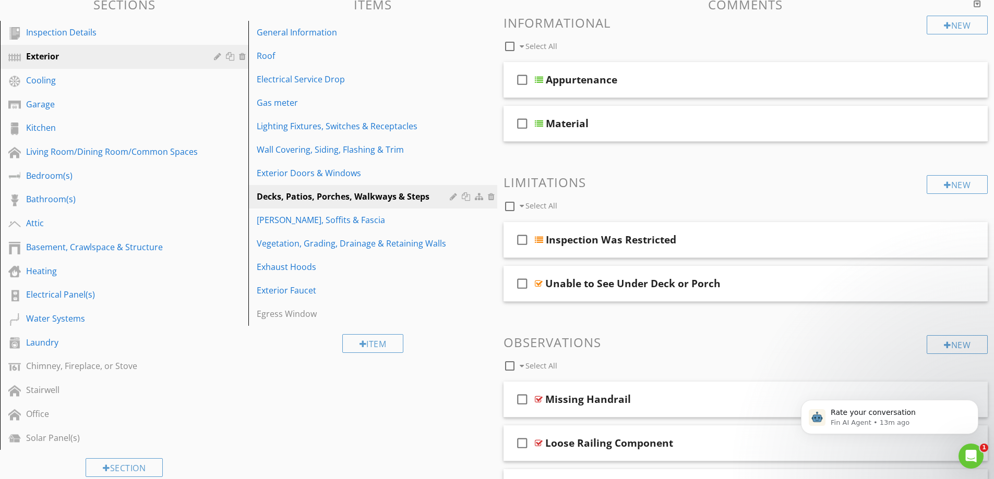
scroll to position [146, 0]
click at [42, 109] on div "Garage" at bounding box center [112, 105] width 173 height 13
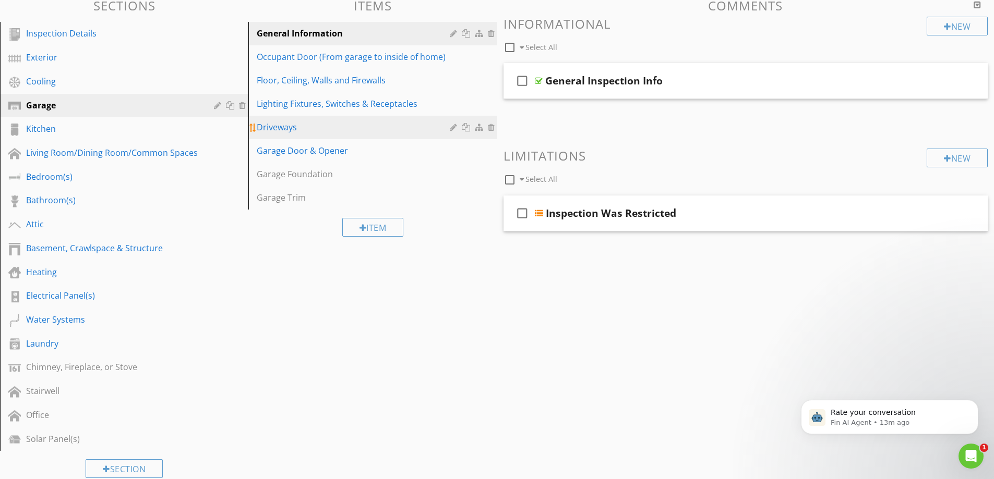
click at [330, 120] on link "Driveways" at bounding box center [373, 127] width 245 height 23
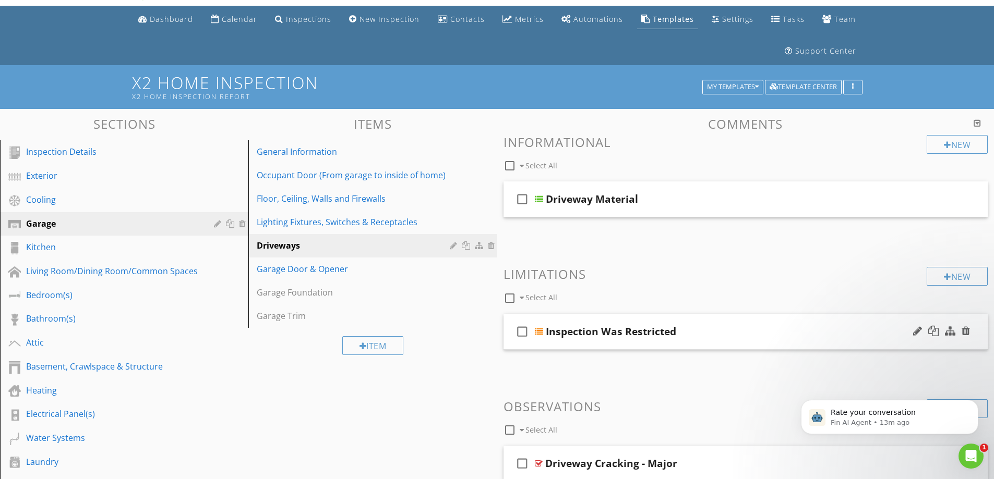
scroll to position [27, 0]
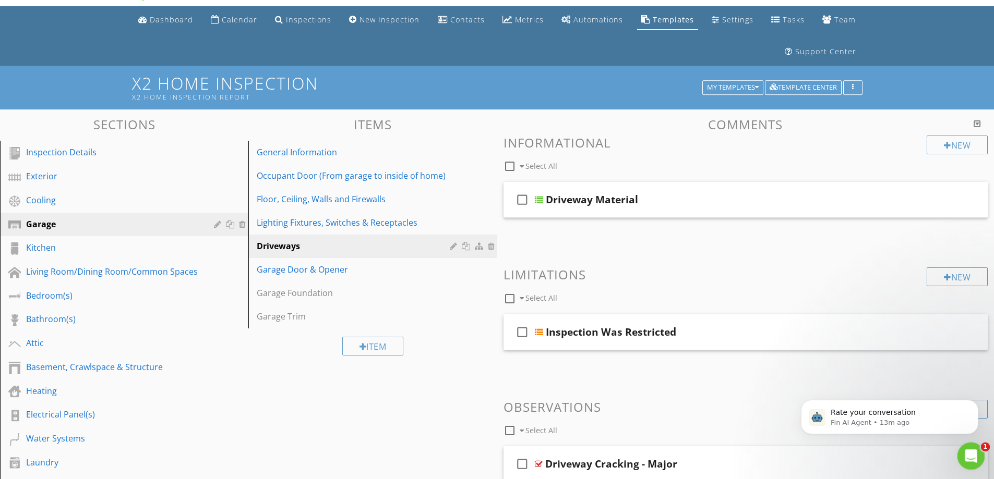
click at [974, 445] on div "Open Intercom Messenger" at bounding box center [969, 455] width 34 height 34
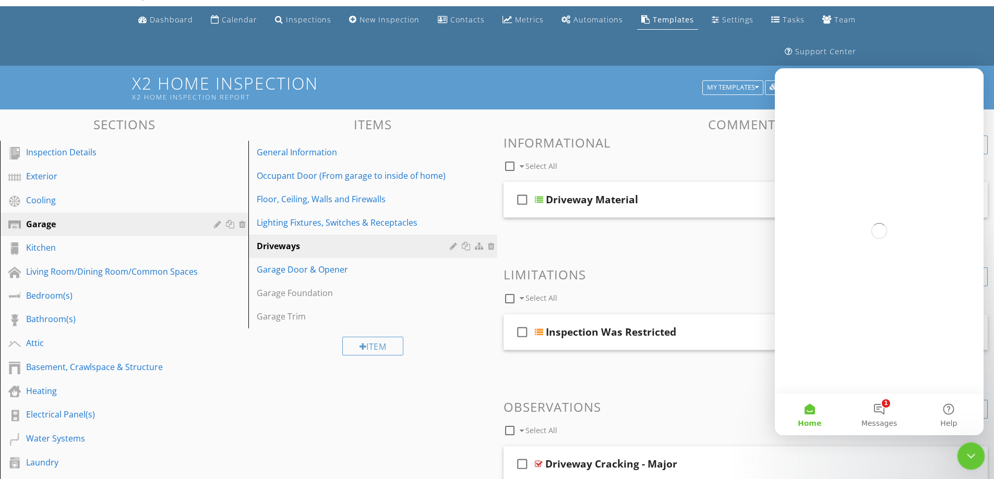
scroll to position [0, 0]
click at [882, 420] on span "Messages" at bounding box center [879, 423] width 36 height 7
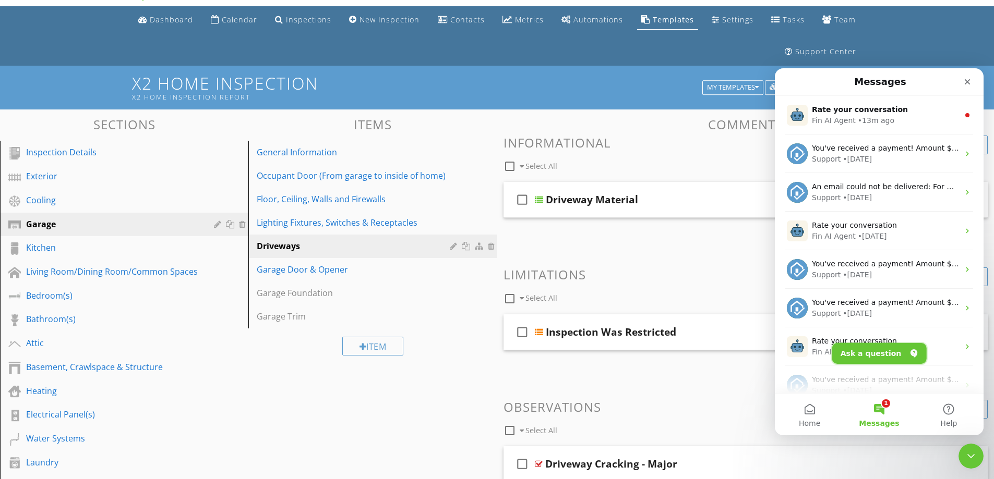
click at [888, 355] on button "Ask a question" at bounding box center [879, 353] width 94 height 21
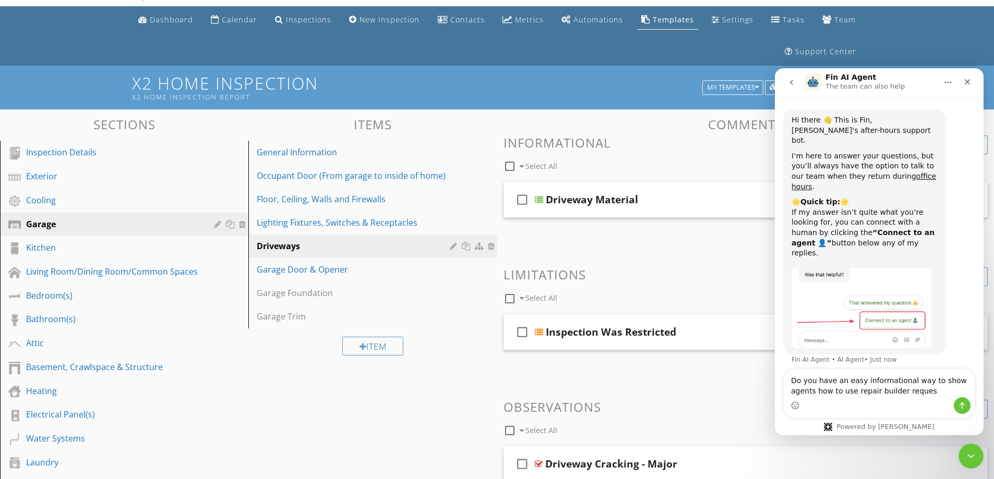
type textarea "Do you have an easy informational way to show agents how to use repair builder …"
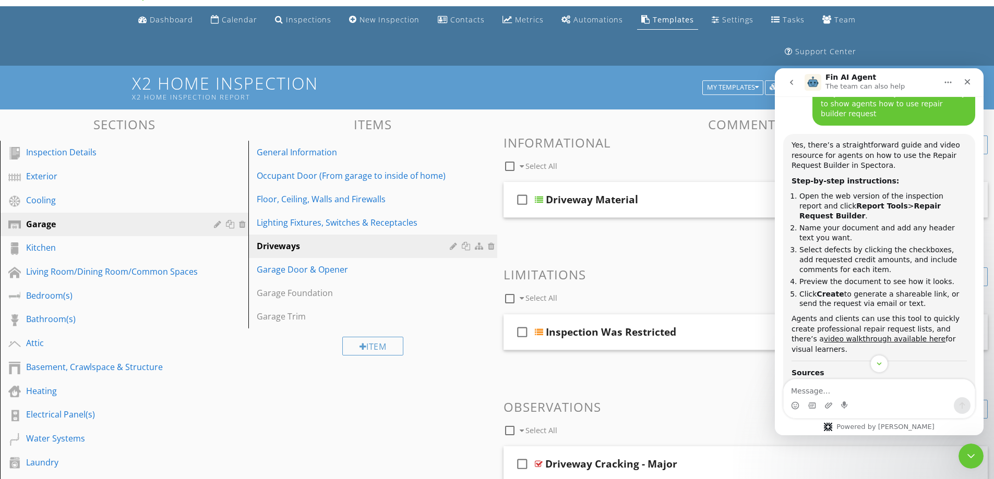
scroll to position [282, 0]
click at [849, 379] on span "How to Use Spectora's Repair Request Builder | Spectora Info Center" at bounding box center [874, 390] width 167 height 22
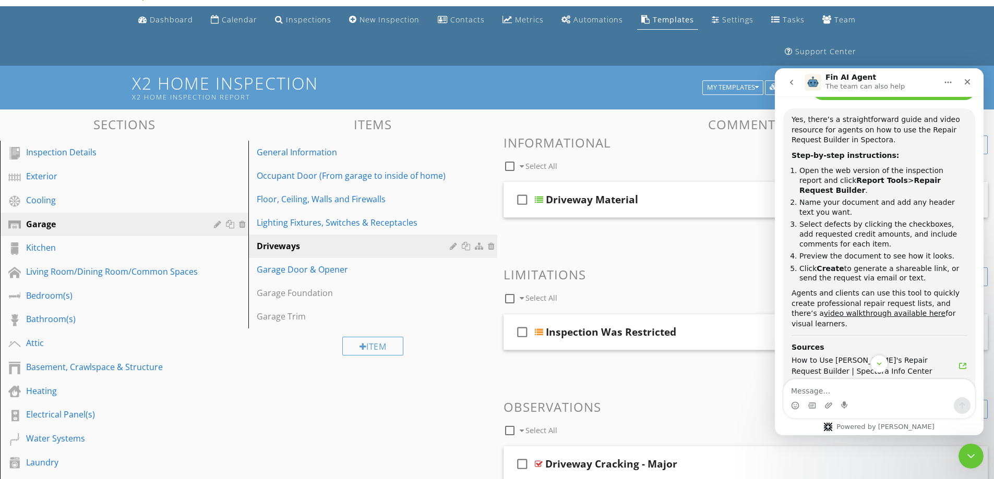
scroll to position [334, 0]
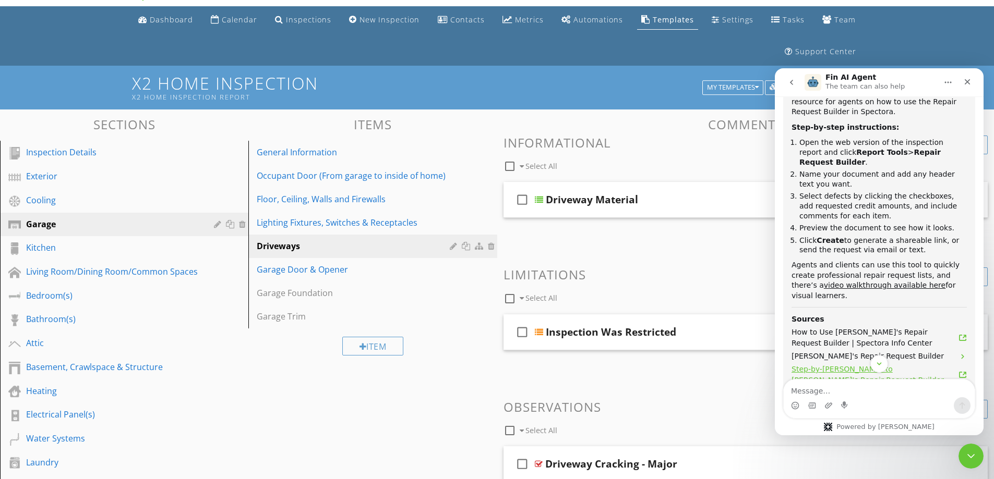
click at [845, 364] on span "Step-by-Step Guide to Spectora's Repair Request Builder" at bounding box center [874, 375] width 167 height 22
click at [872, 364] on span "Step-by-Step Guide to Spectora's Repair Request Builder" at bounding box center [874, 375] width 167 height 22
click at [593, 25] on link "Automations" at bounding box center [592, 19] width 70 height 19
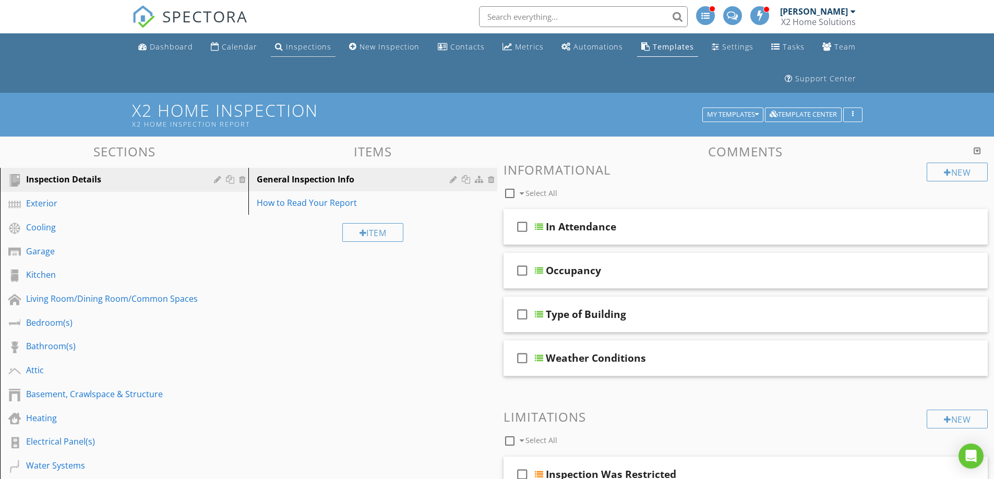
click at [308, 46] on div "Inspections" at bounding box center [308, 47] width 45 height 10
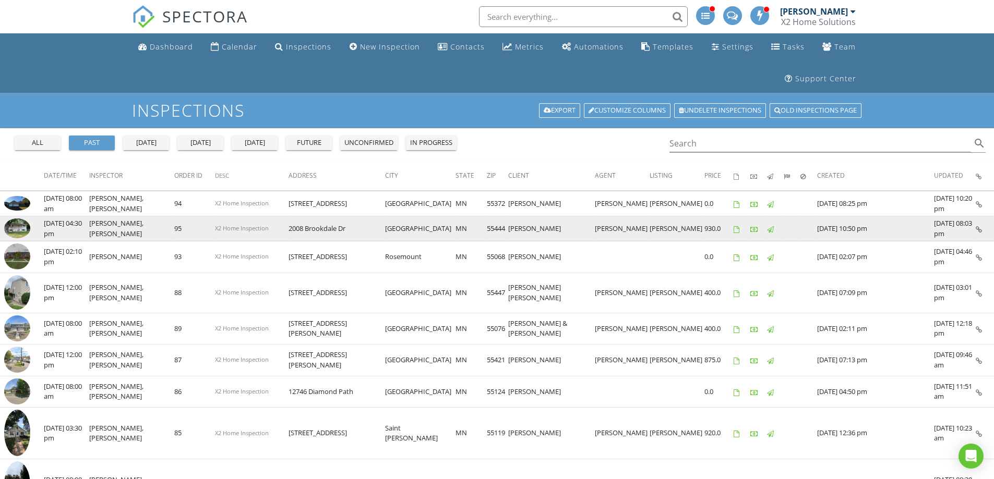
click at [19, 227] on img at bounding box center [17, 229] width 26 height 20
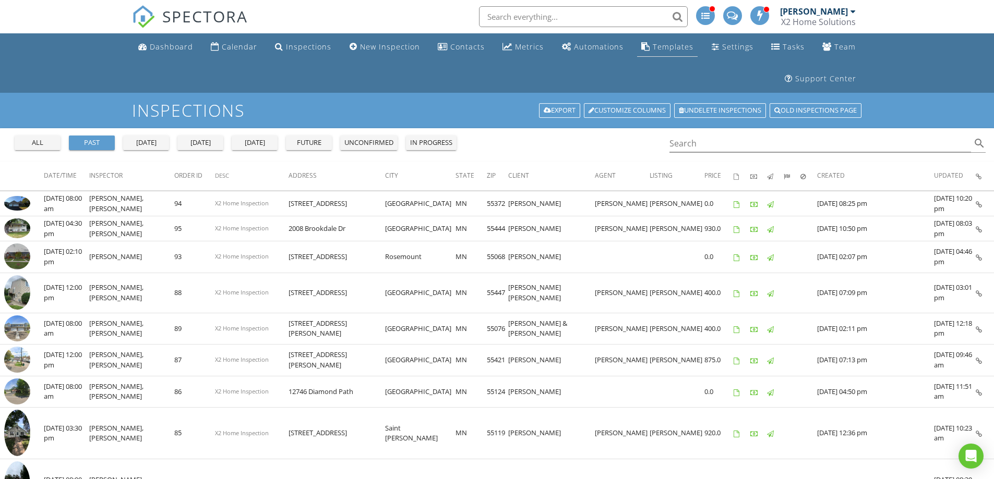
click at [649, 46] on div "Templates" at bounding box center [645, 46] width 9 height 8
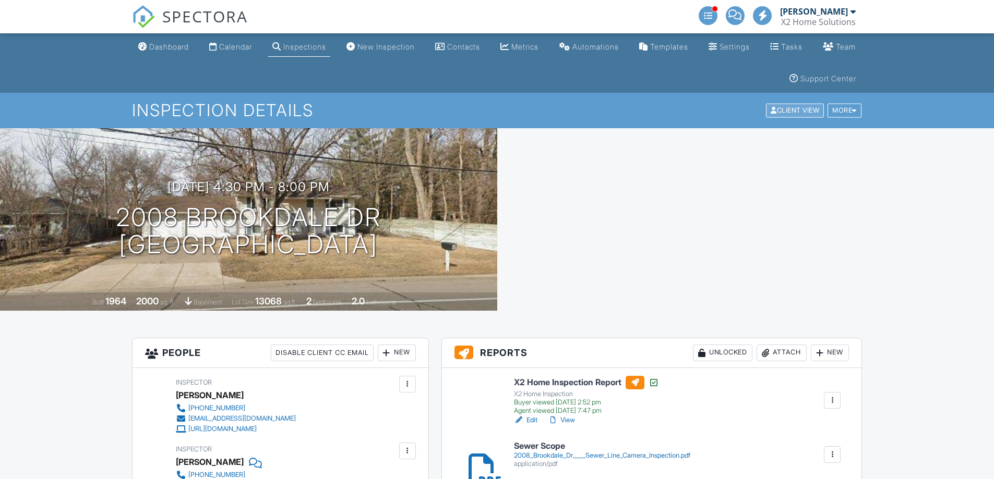
click at [796, 113] on div "Client View" at bounding box center [795, 111] width 58 height 14
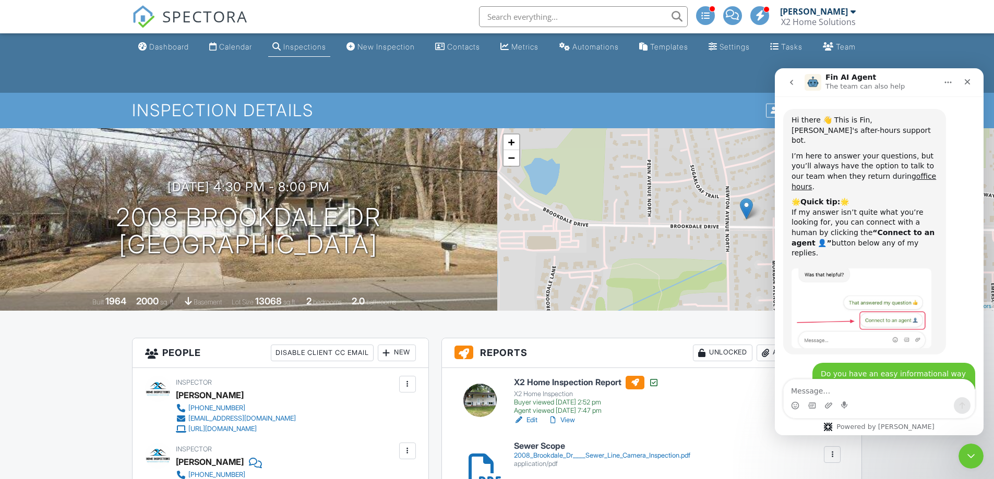
scroll to position [431, 0]
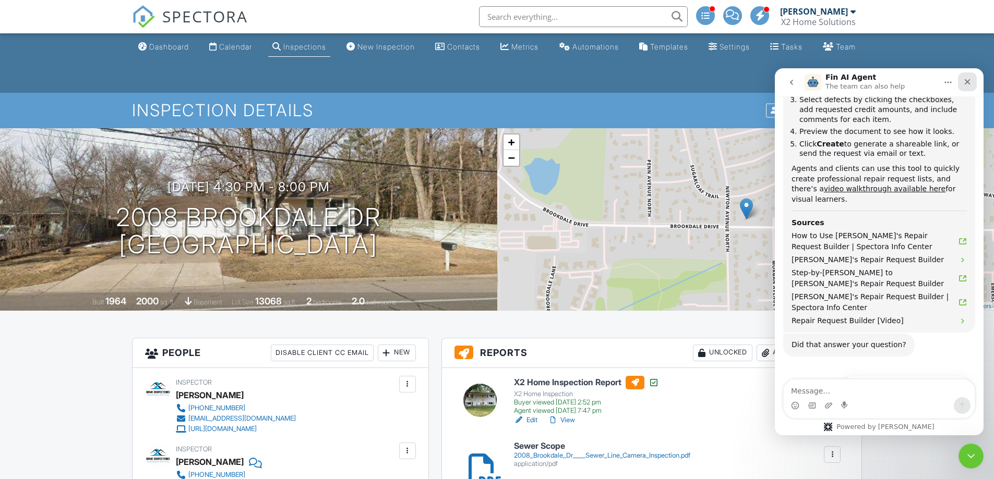
click at [968, 79] on icon "Close" at bounding box center [967, 82] width 8 height 8
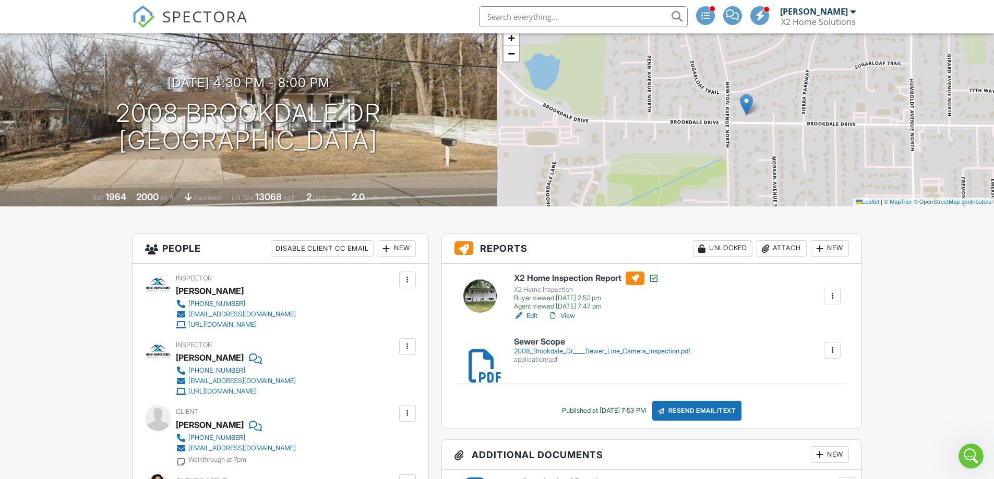
scroll to position [157, 0]
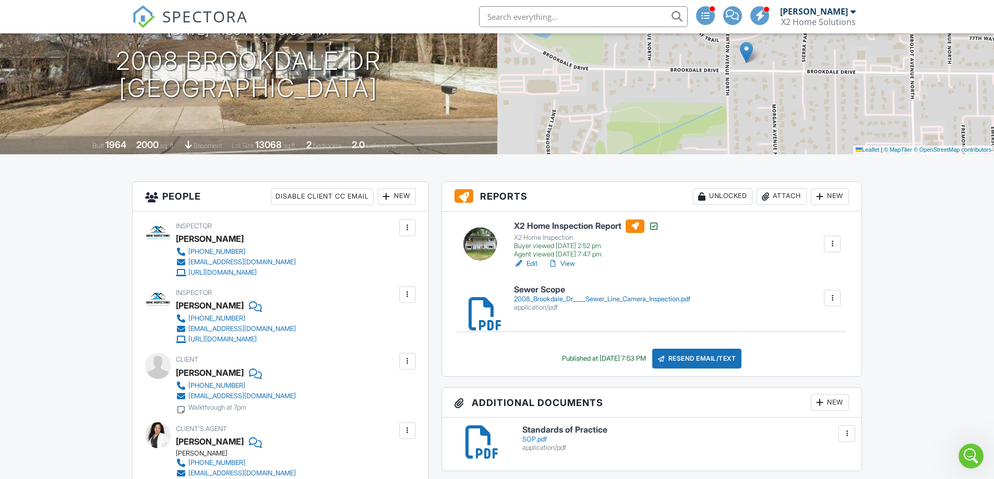
click at [574, 264] on link "View" at bounding box center [561, 264] width 27 height 10
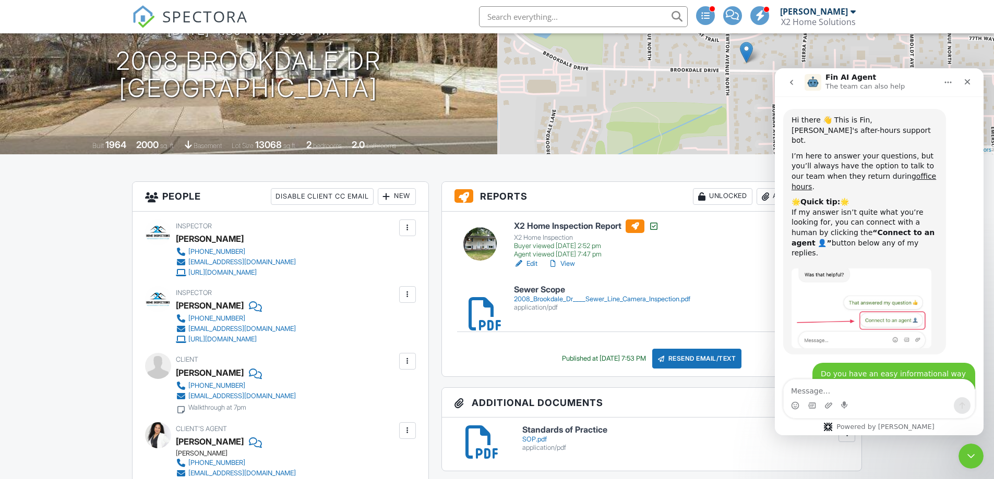
scroll to position [431, 0]
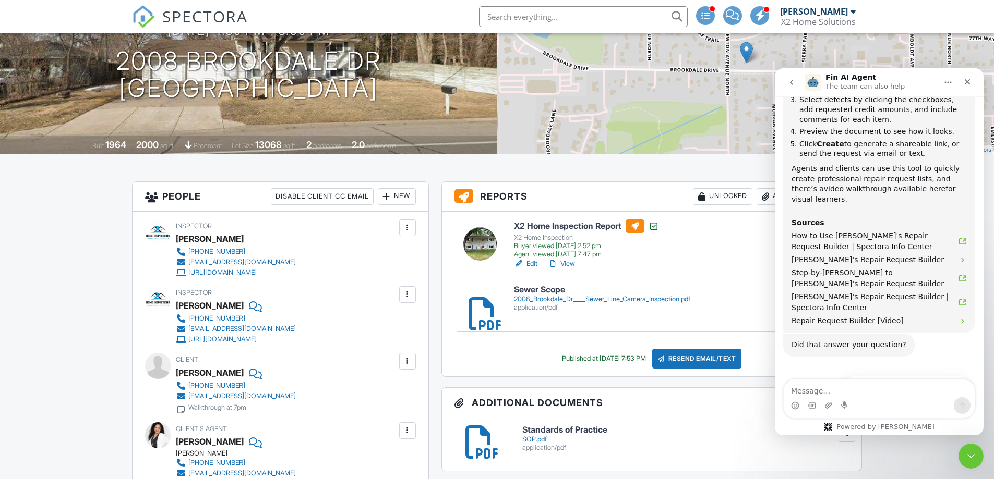
click at [970, 82] on icon "Close" at bounding box center [967, 82] width 8 height 8
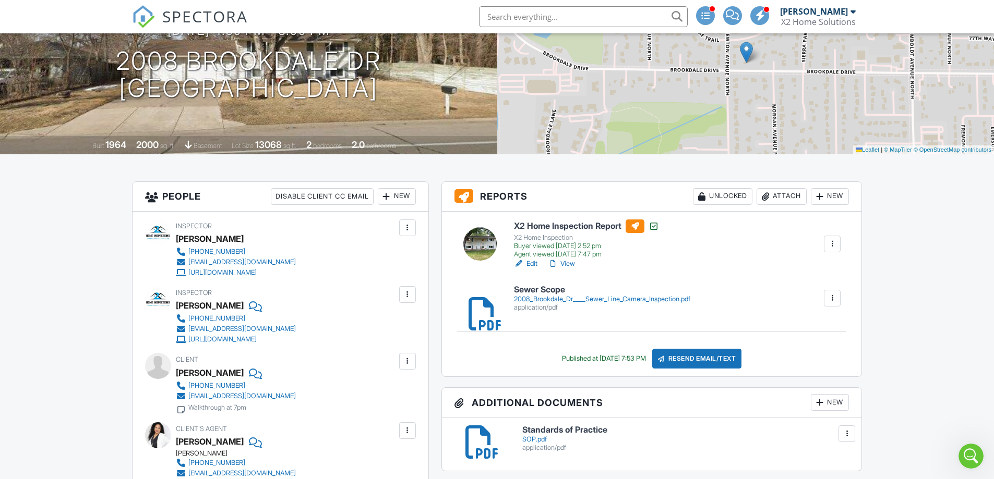
click at [570, 266] on link "View" at bounding box center [561, 264] width 27 height 10
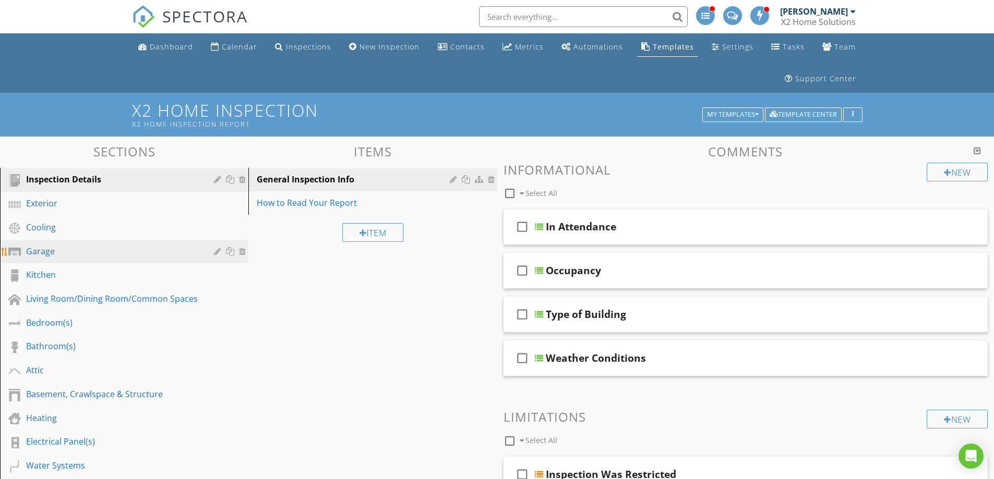
click at [58, 249] on div "Garage" at bounding box center [112, 251] width 173 height 13
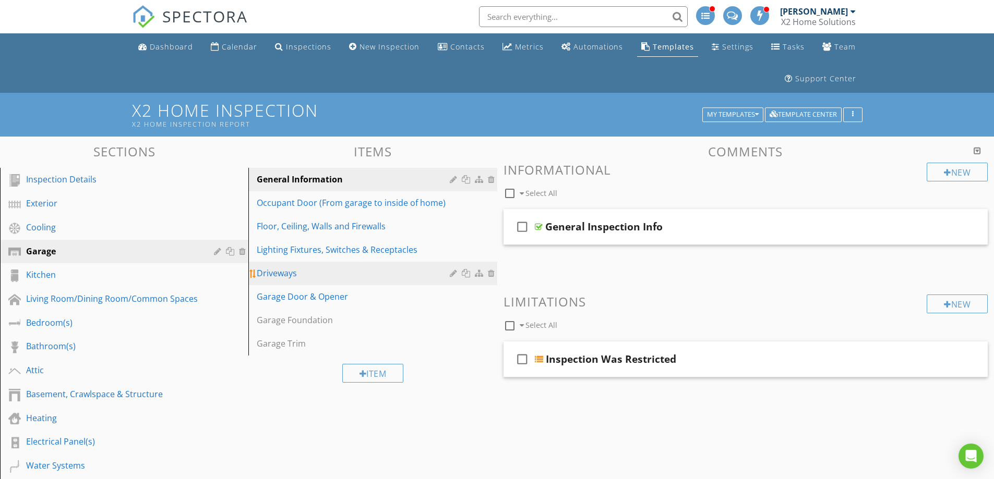
click at [285, 273] on div "Driveways" at bounding box center [355, 273] width 196 height 13
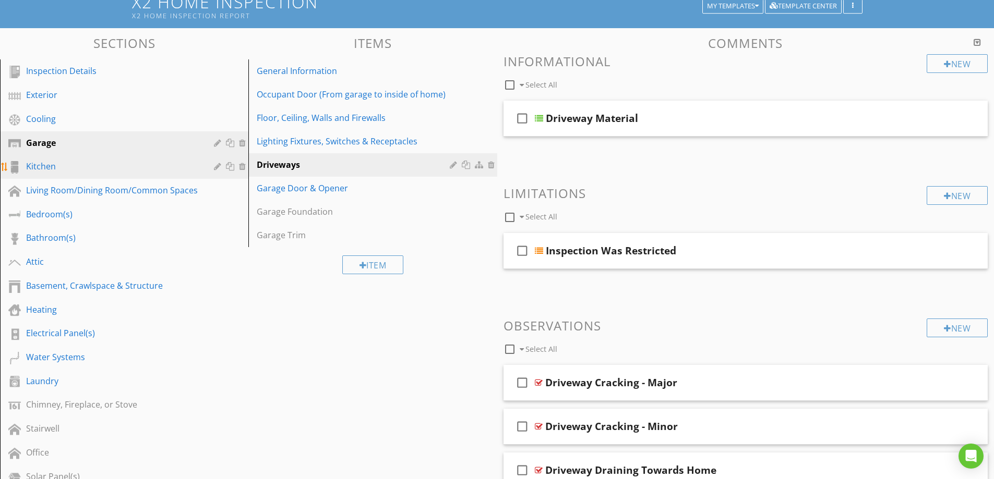
scroll to position [79, 0]
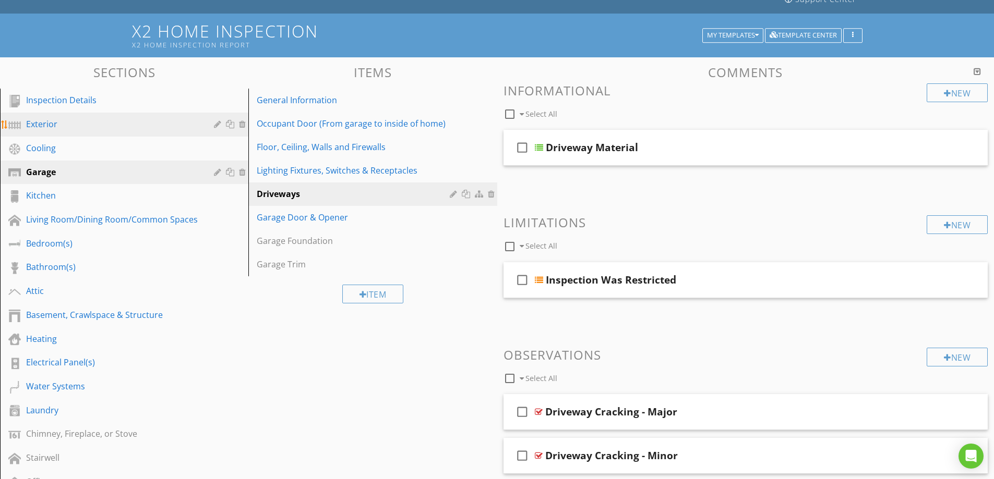
click at [76, 125] on div "Exterior" at bounding box center [112, 124] width 173 height 13
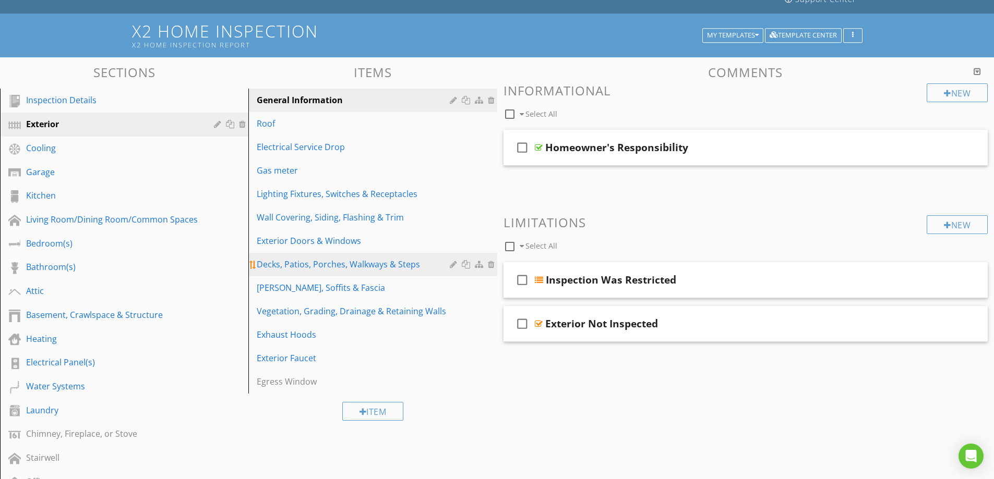
click at [290, 261] on div "Decks, Patios, Porches, Walkways & Steps" at bounding box center [355, 264] width 196 height 13
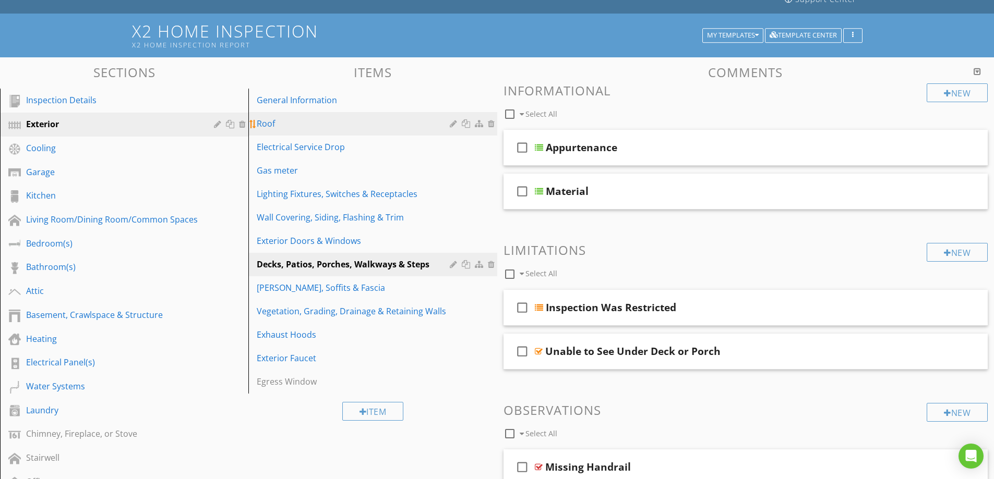
click at [312, 126] on div "Roof" at bounding box center [355, 123] width 196 height 13
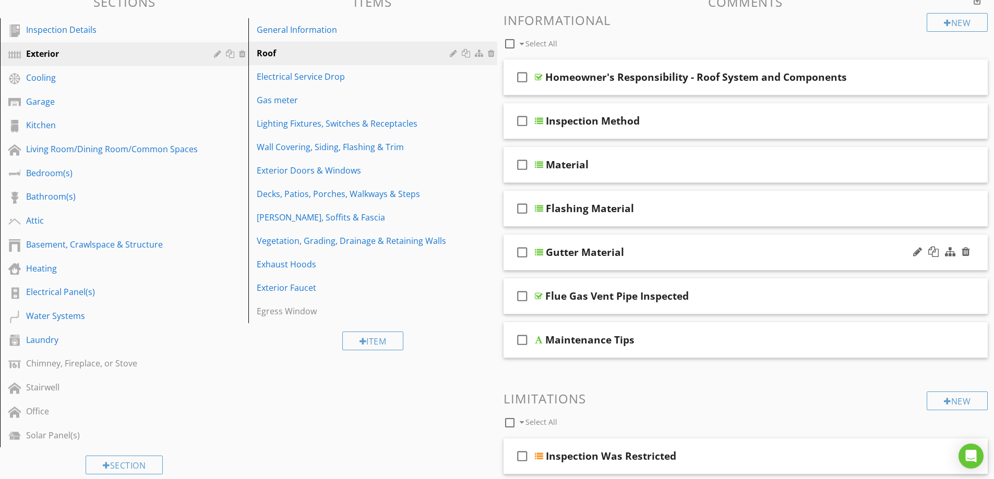
scroll to position [104, 0]
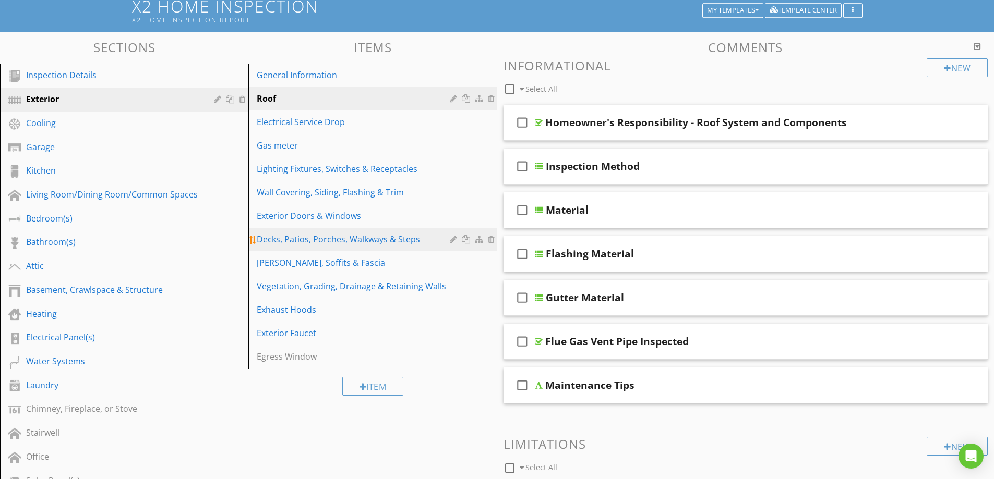
click at [381, 244] on div "Decks, Patios, Porches, Walkways & Steps" at bounding box center [355, 239] width 196 height 13
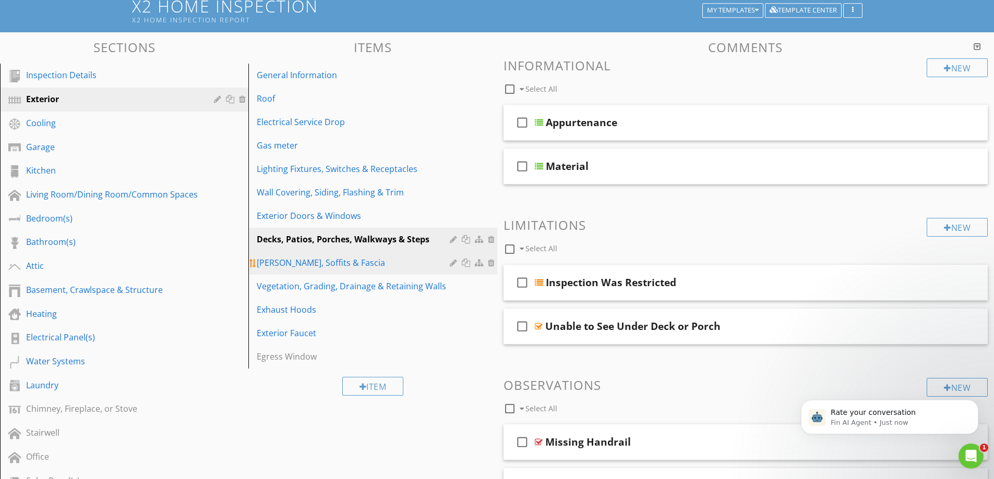
scroll to position [0, 0]
